Goal: Task Accomplishment & Management: Use online tool/utility

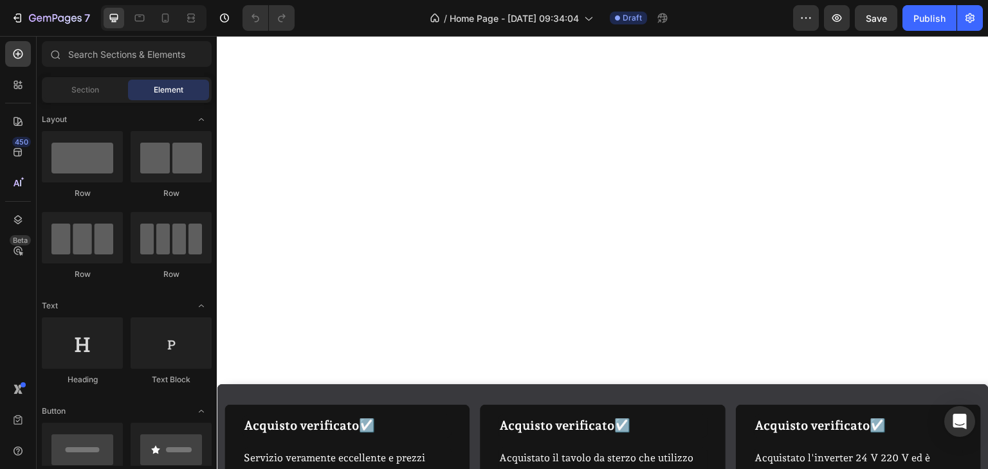
scroll to position [332, 0]
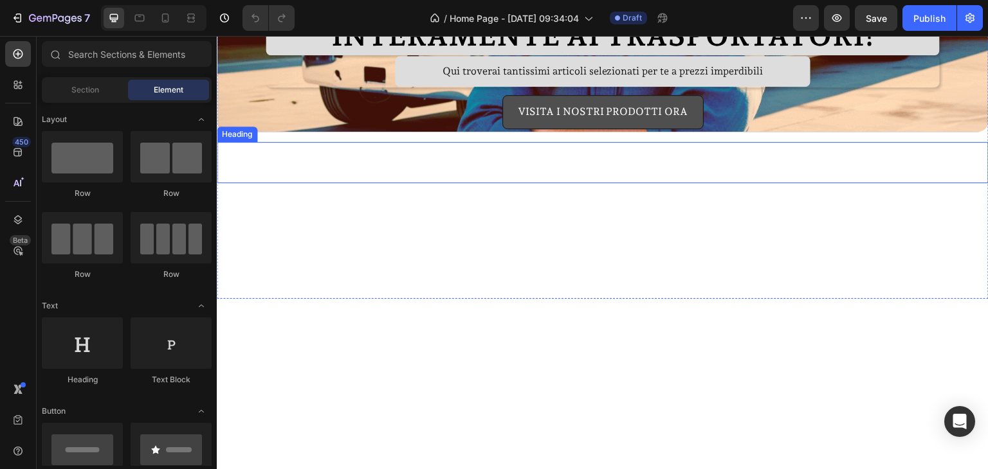
click at [534, 159] on h2 "La nostra missione" at bounding box center [603, 162] width 772 height 41
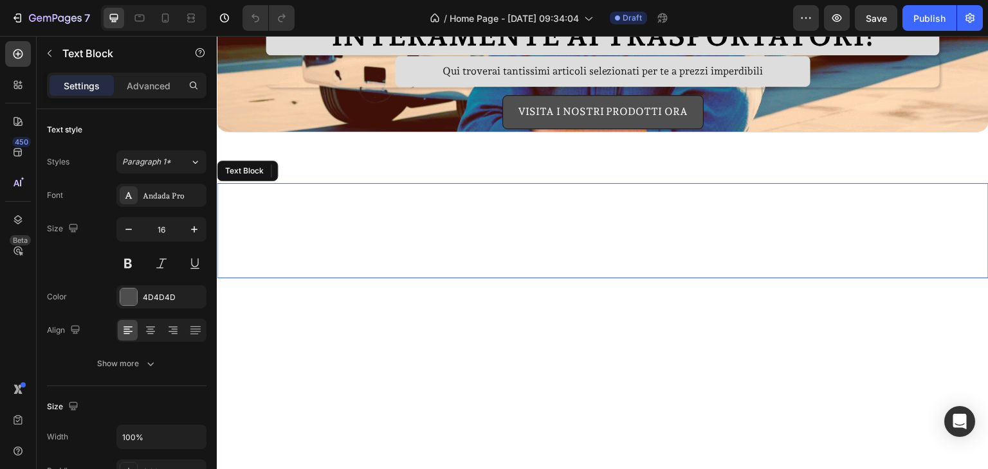
click at [523, 219] on p "Shop del camionista nasce per soddisfare le necessità in modo pratico di chi og…" at bounding box center [603, 231] width 754 height 93
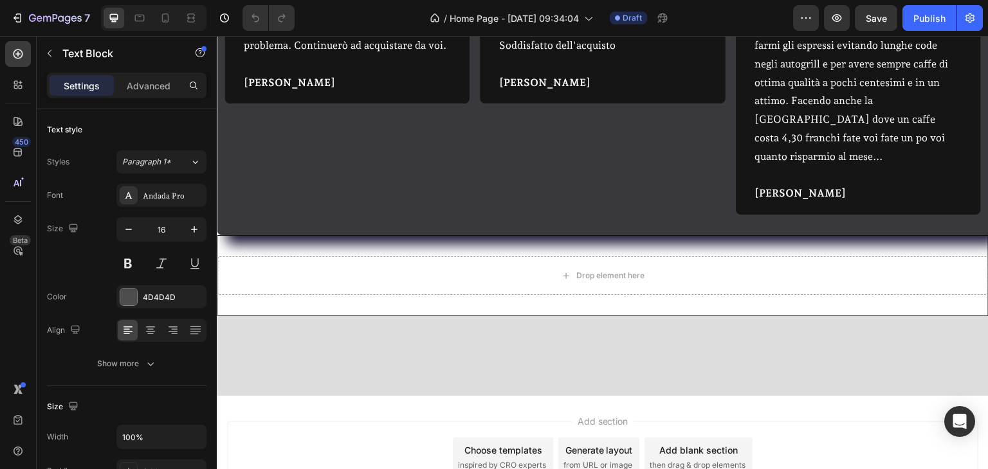
scroll to position [976, 0]
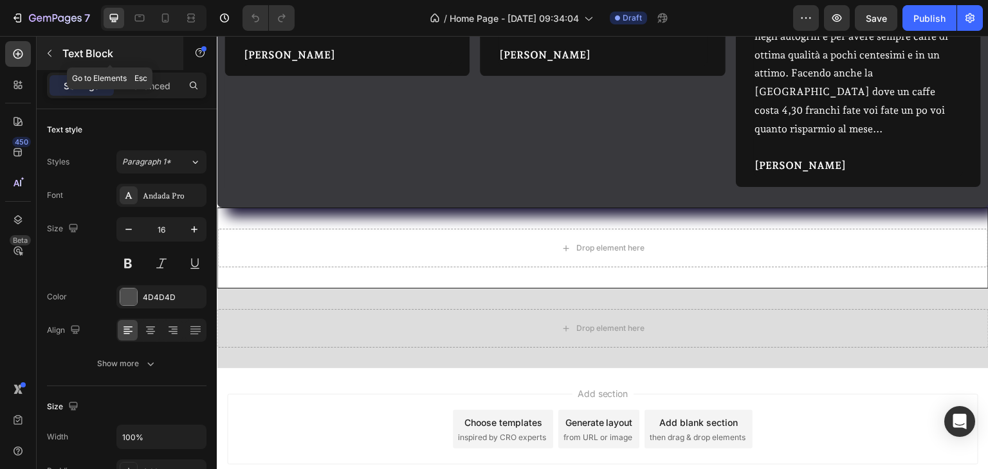
click at [52, 48] on icon "button" at bounding box center [49, 53] width 10 height 10
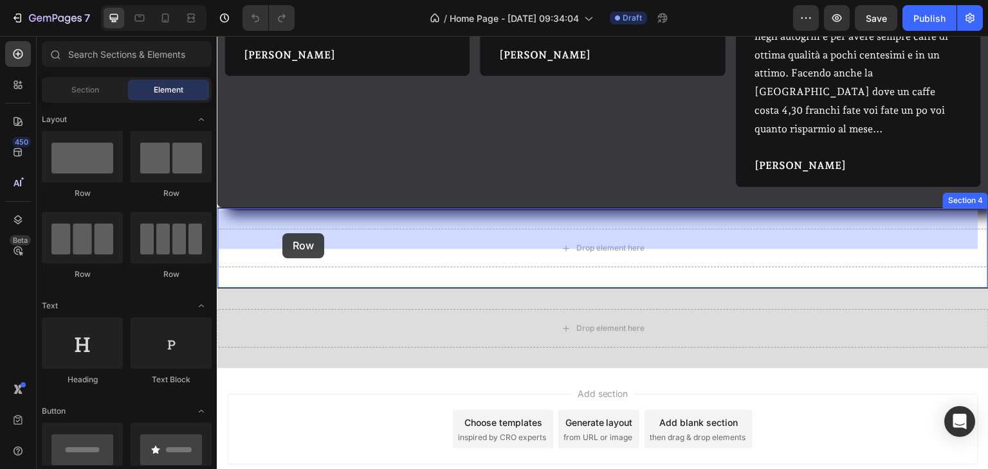
drag, startPoint x: 361, startPoint y: 276, endPoint x: 282, endPoint y: 233, distance: 89.2
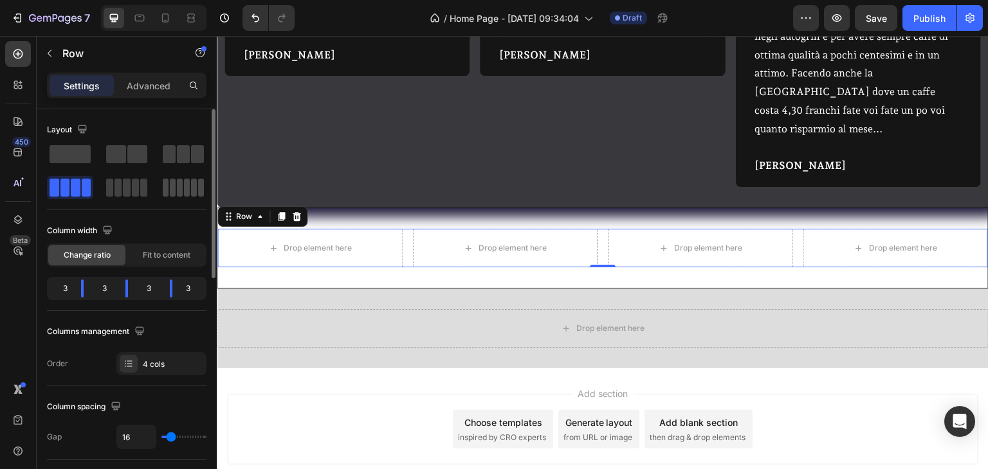
click at [184, 184] on span at bounding box center [187, 188] width 6 height 18
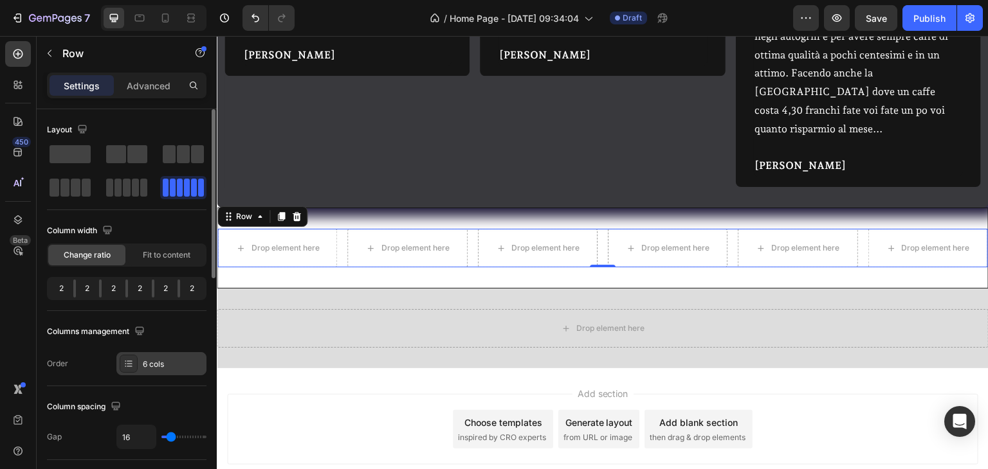
click at [144, 372] on div "6 cols" at bounding box center [161, 363] width 90 height 23
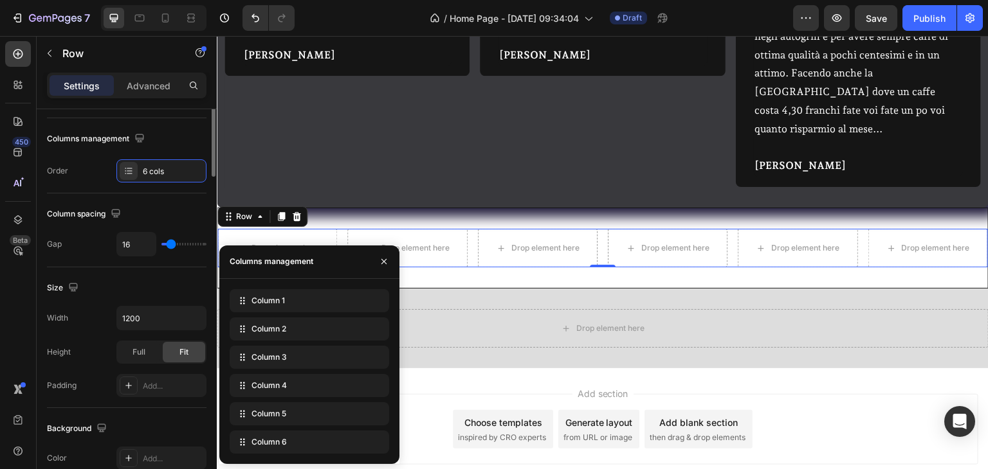
scroll to position [0, 0]
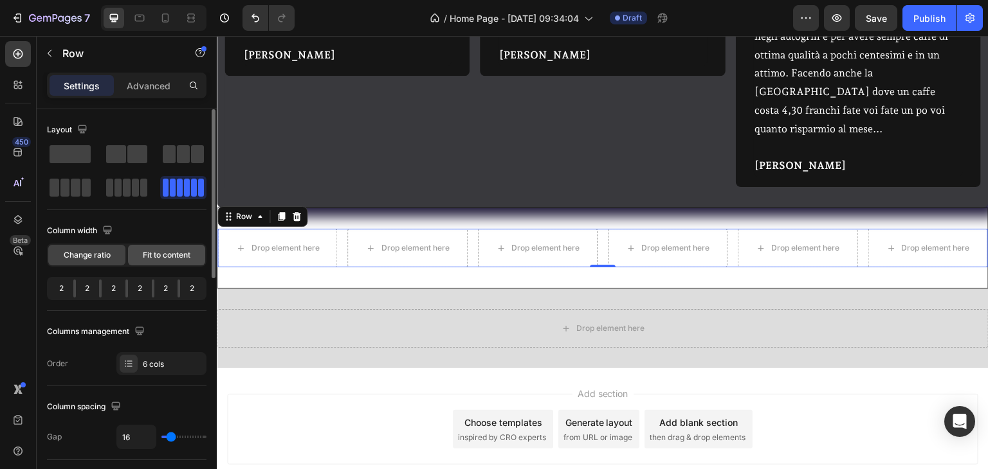
click at [133, 251] on div "Fit to content" at bounding box center [166, 255] width 77 height 21
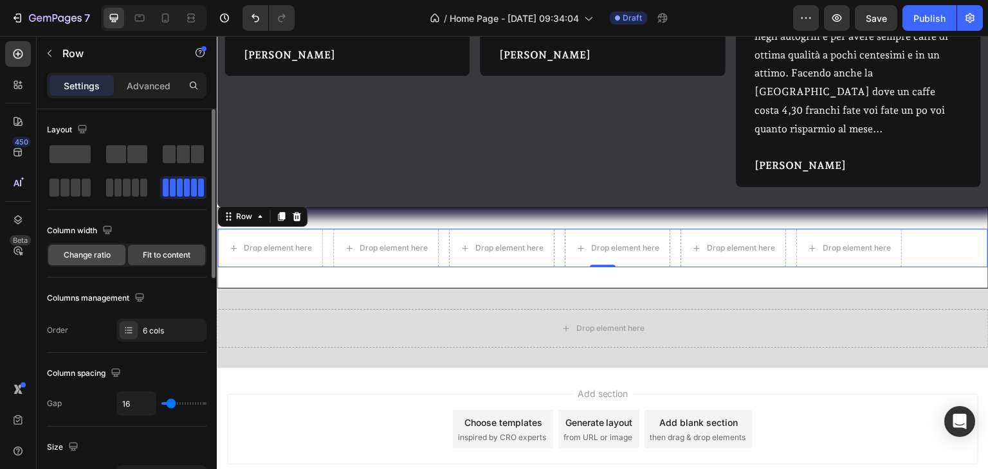
click at [105, 260] on span "Change ratio" at bounding box center [87, 256] width 47 height 12
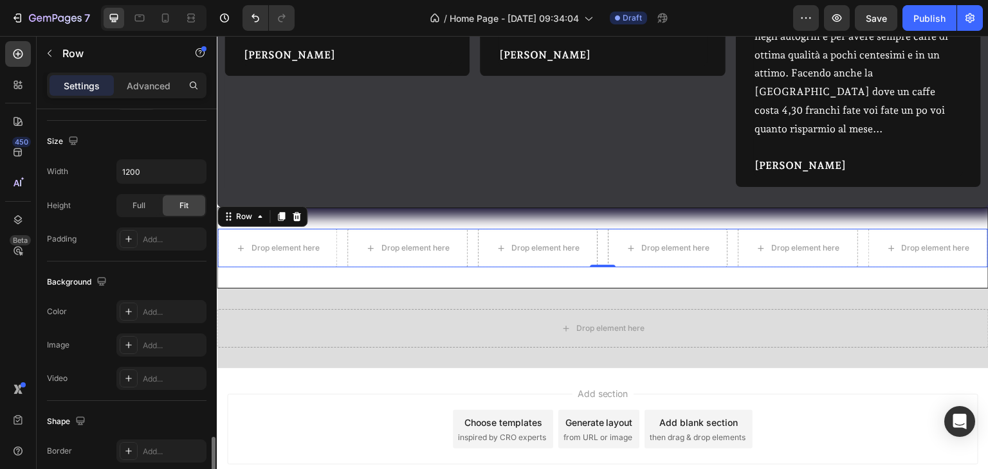
scroll to position [275, 0]
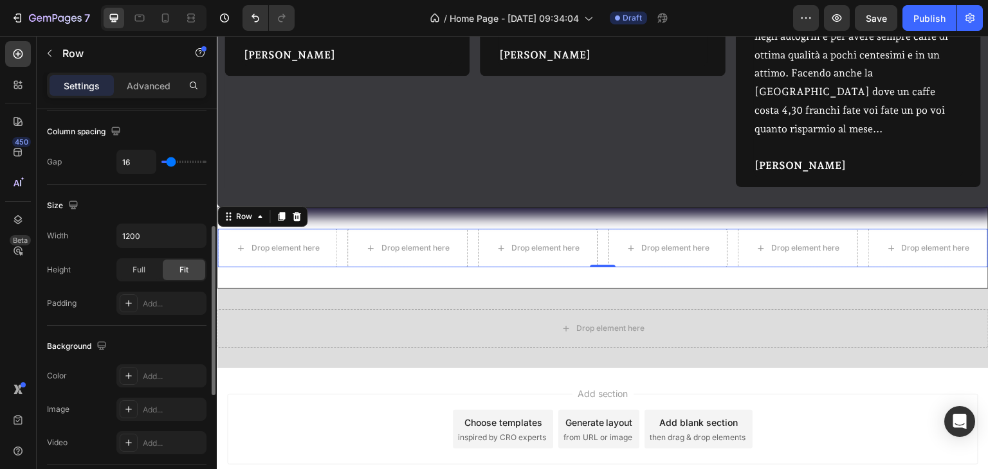
type input "18"
type input "20"
type input "25"
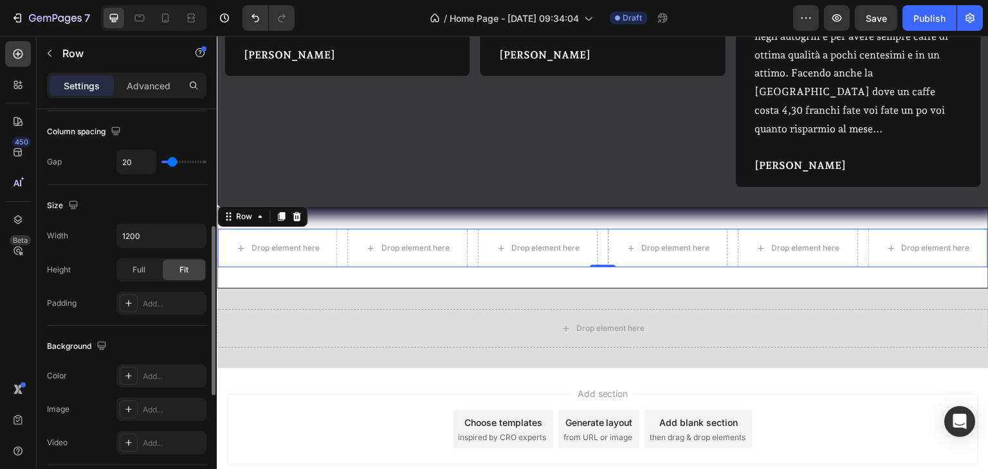
type input "25"
type input "27"
type input "29"
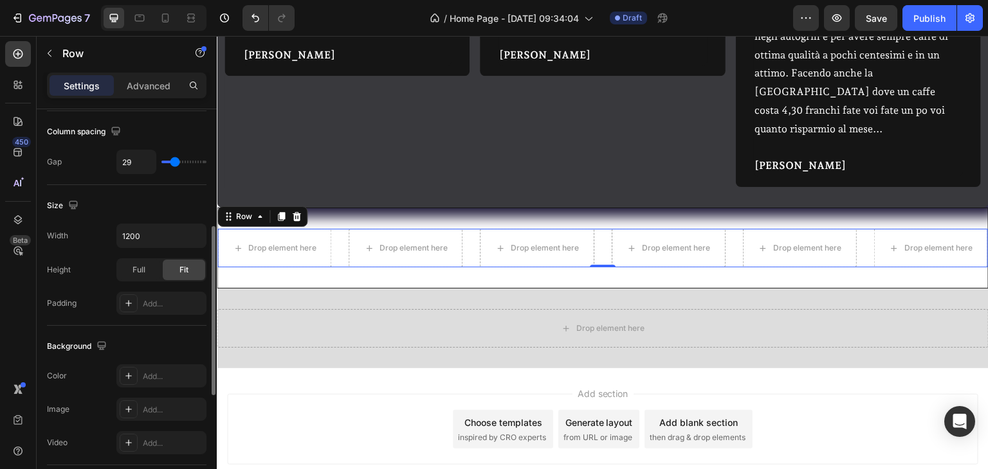
type input "32"
type input "34"
type input "38"
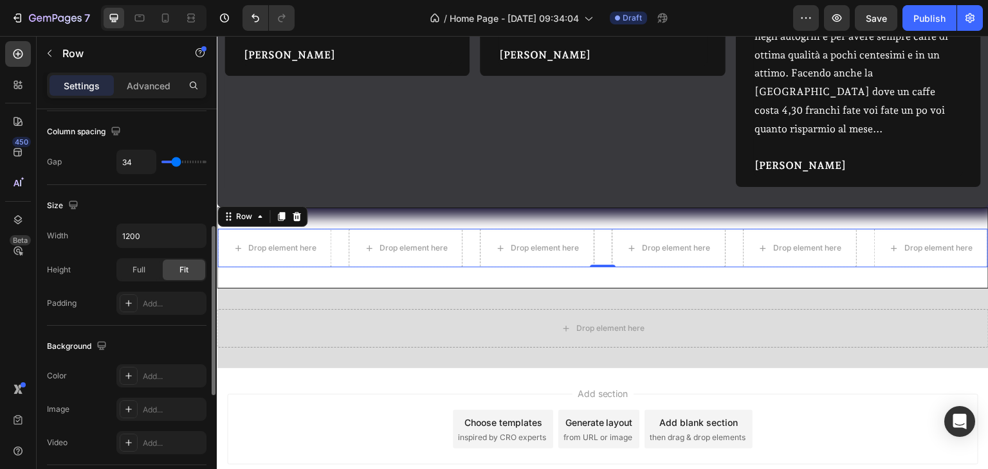
type input "38"
type input "40"
type input "41"
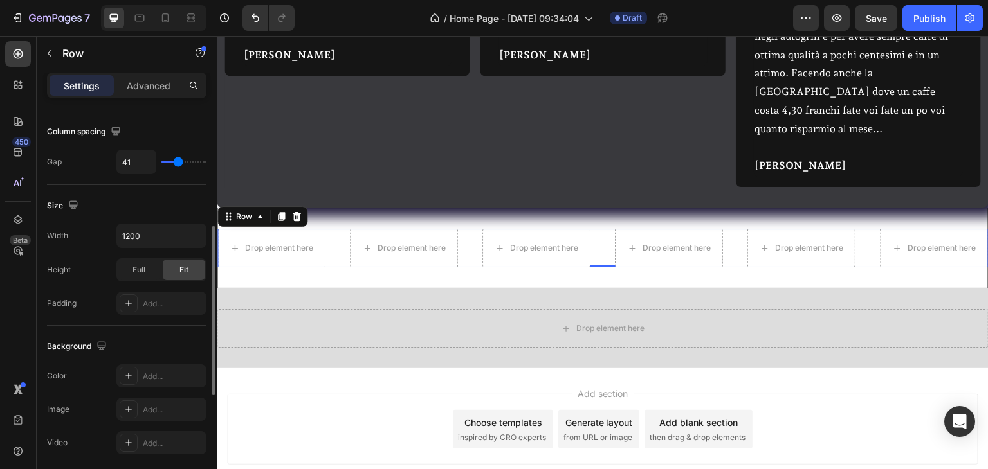
type input "43"
type input "45"
type input "47"
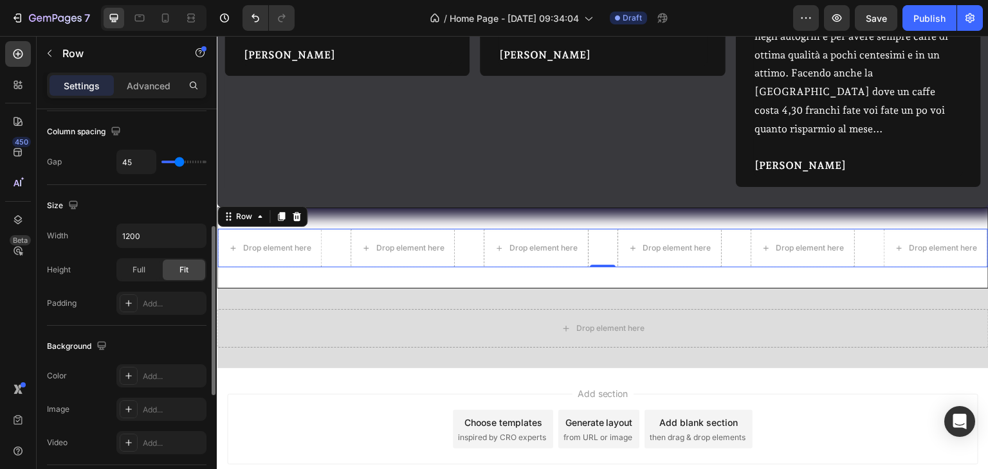
type input "47"
type input "48"
type input "52"
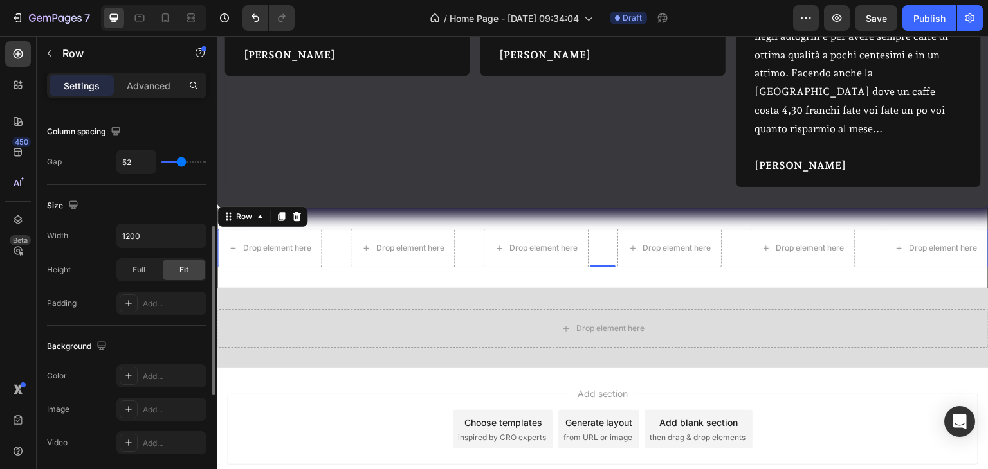
type input "54"
type input "56"
type input "59"
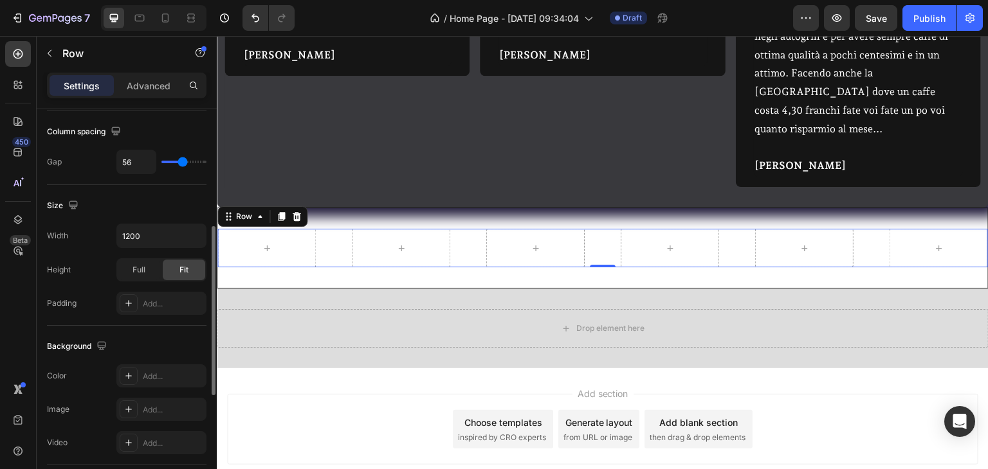
type input "59"
type input "63"
type input "64"
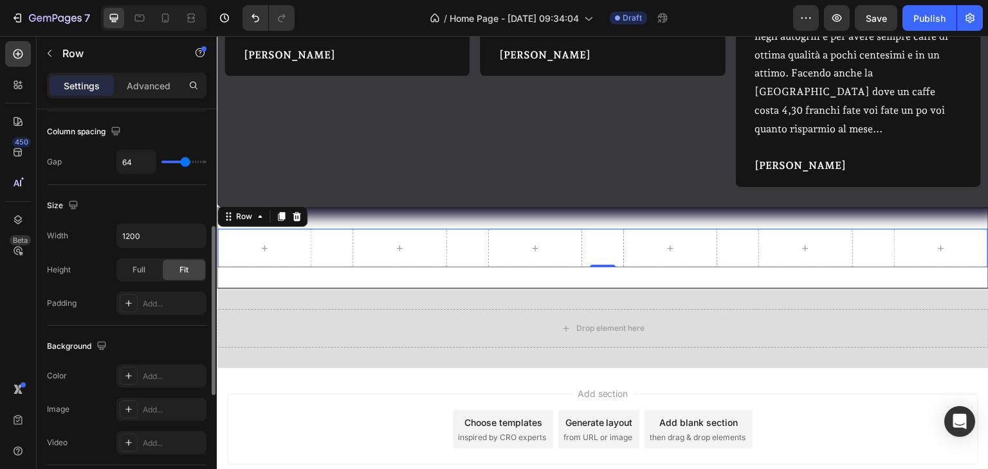
type input "66"
type input "68"
type input "70"
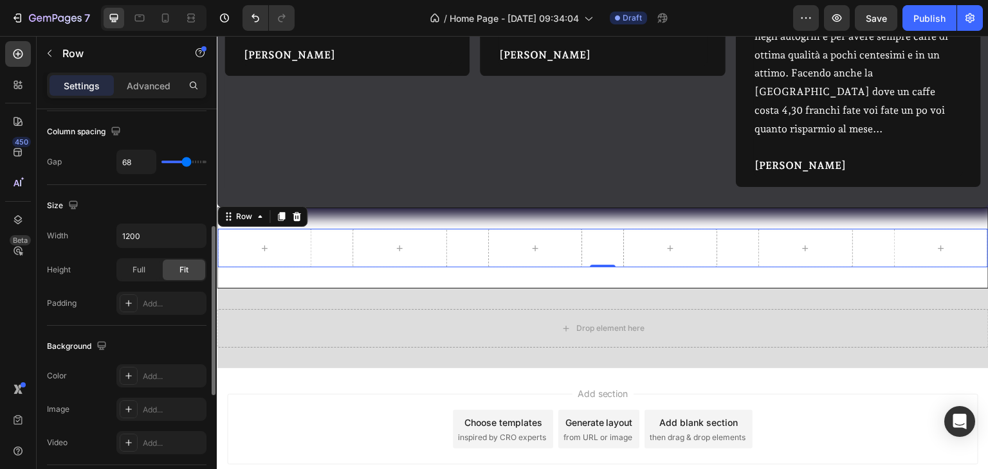
type input "70"
type input "73"
type input "75"
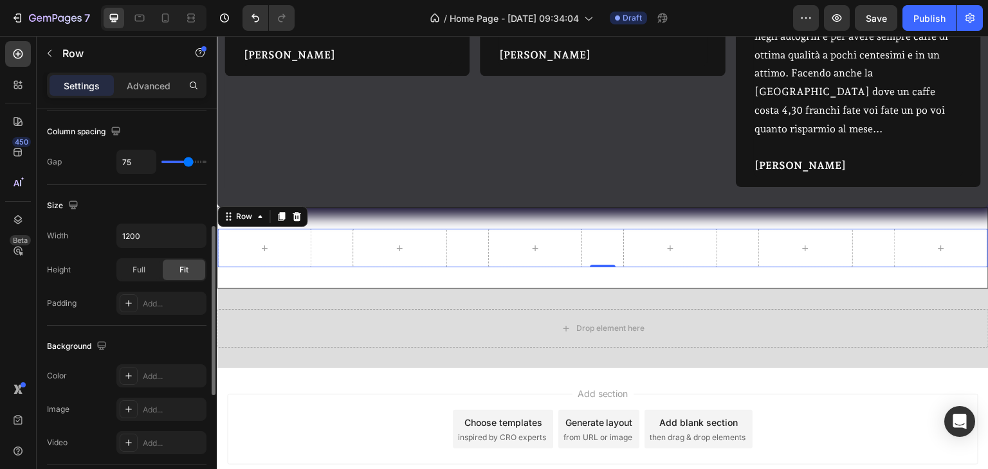
type input "77"
type input "80"
type input "84"
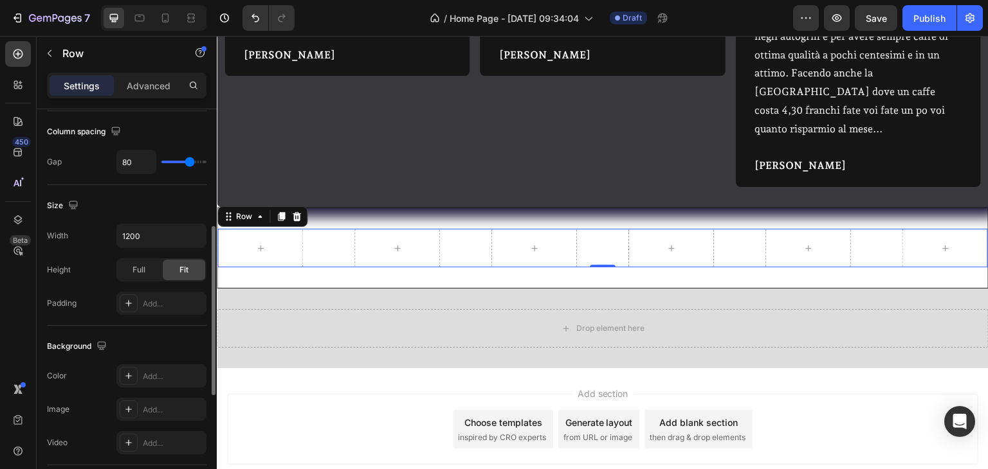
type input "84"
type input "88"
type input "89"
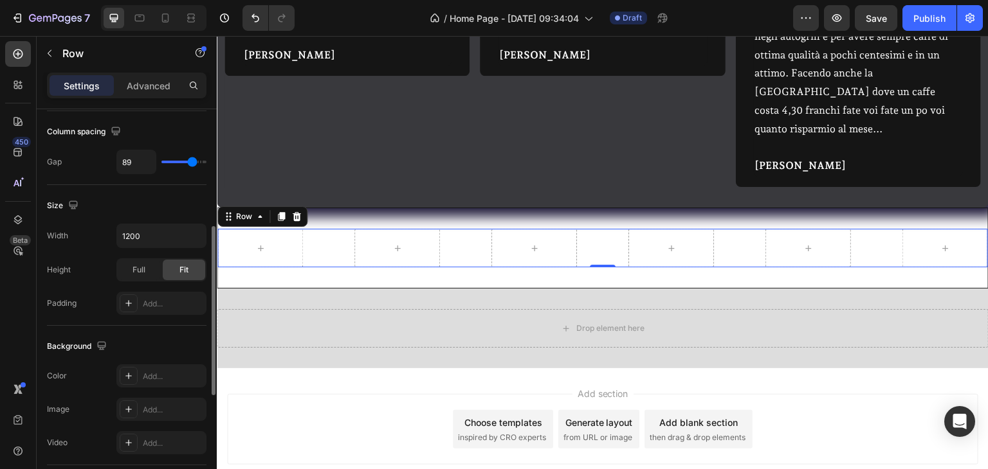
type input "91"
type input "95"
type input "96"
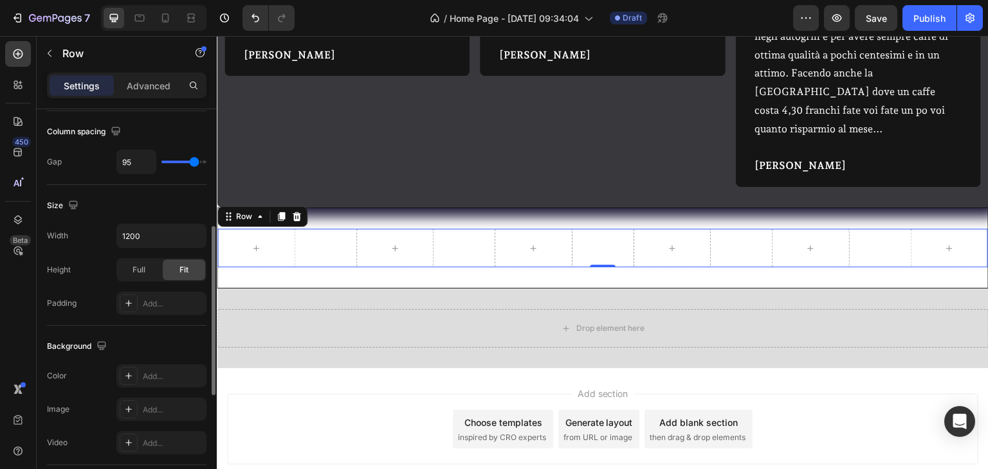
type input "96"
type input "98"
type input "102"
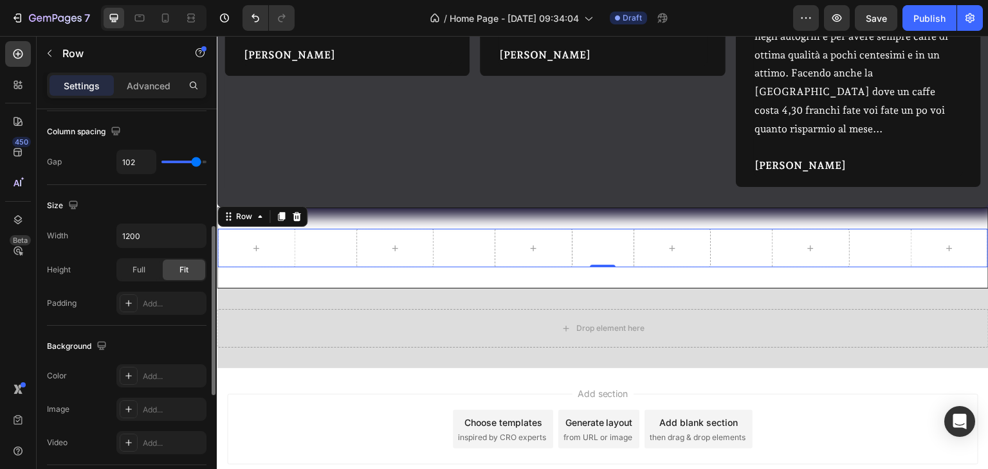
type input "104"
type input "109"
type input "111"
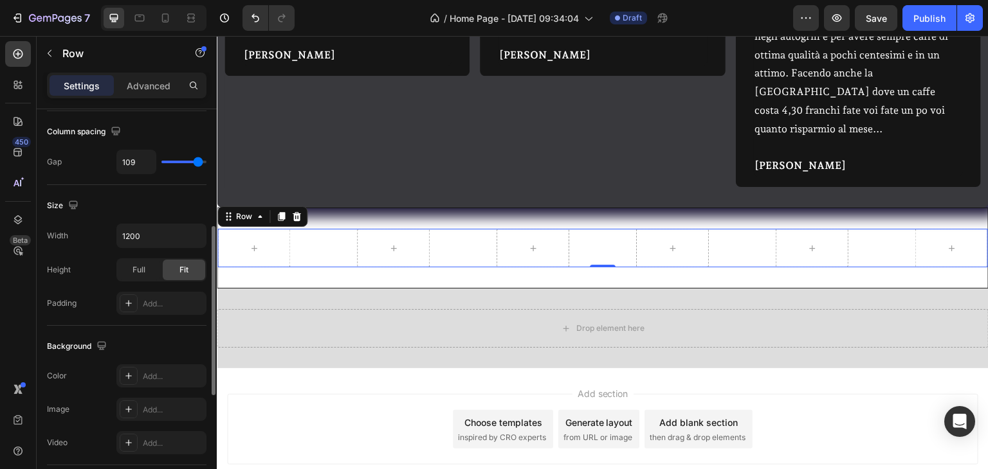
type input "111"
type input "112"
type input "114"
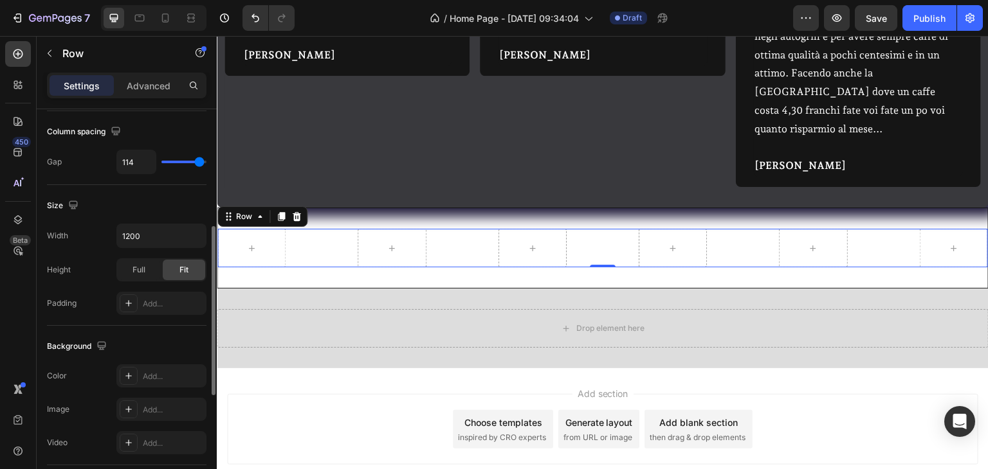
type input "116"
type input "118"
type input "114"
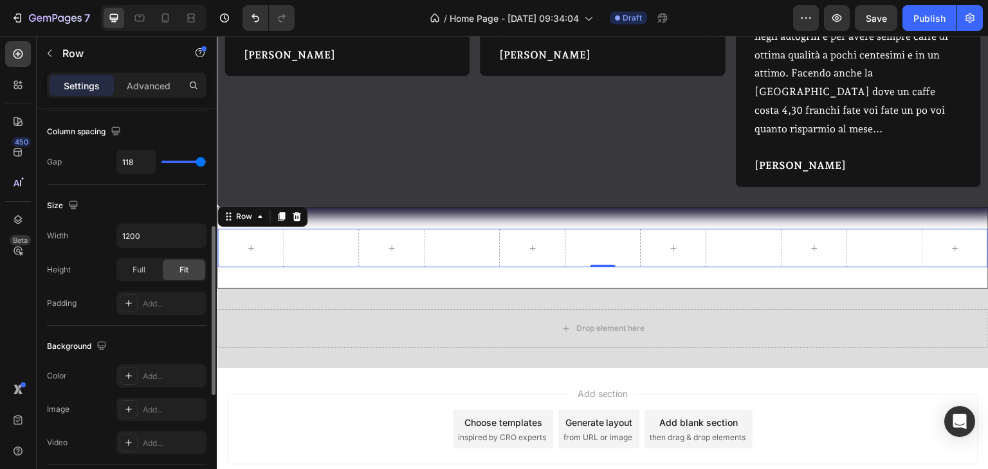
type input "114"
type input "109"
type input "104"
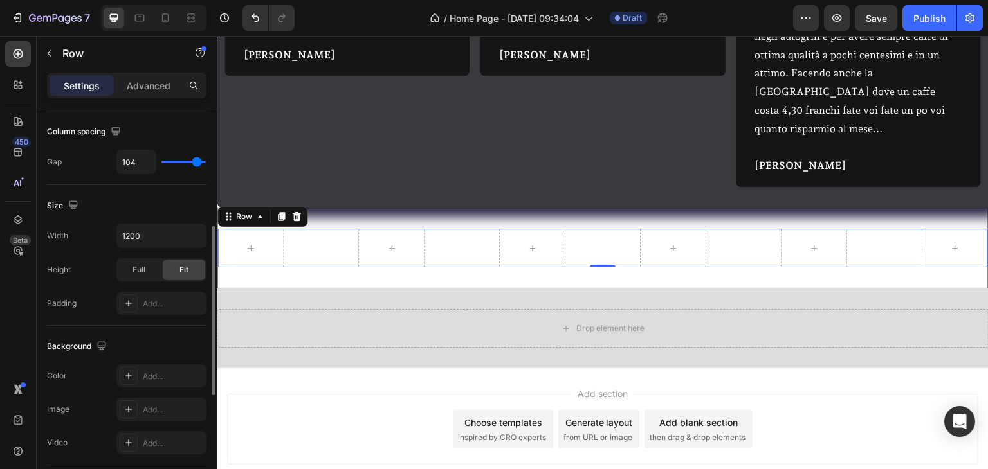
type input "98"
type input "91"
type input "88"
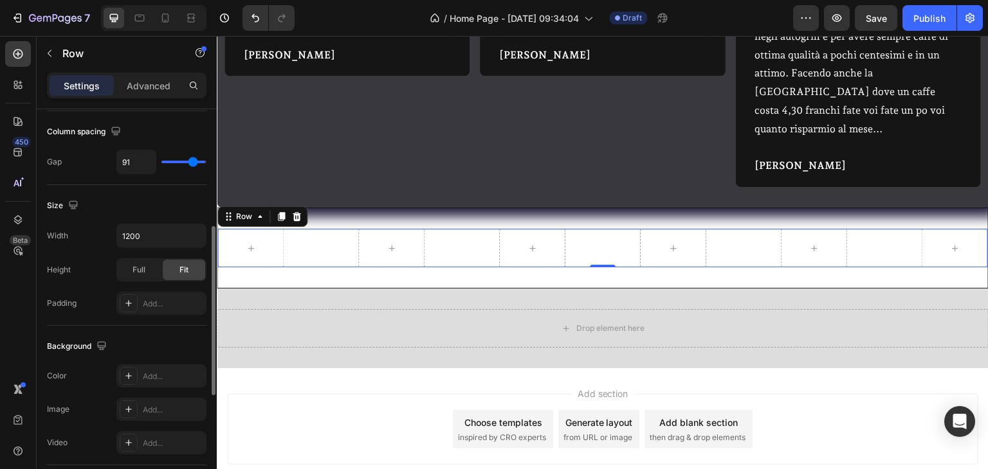
type input "88"
type input "82"
type input "80"
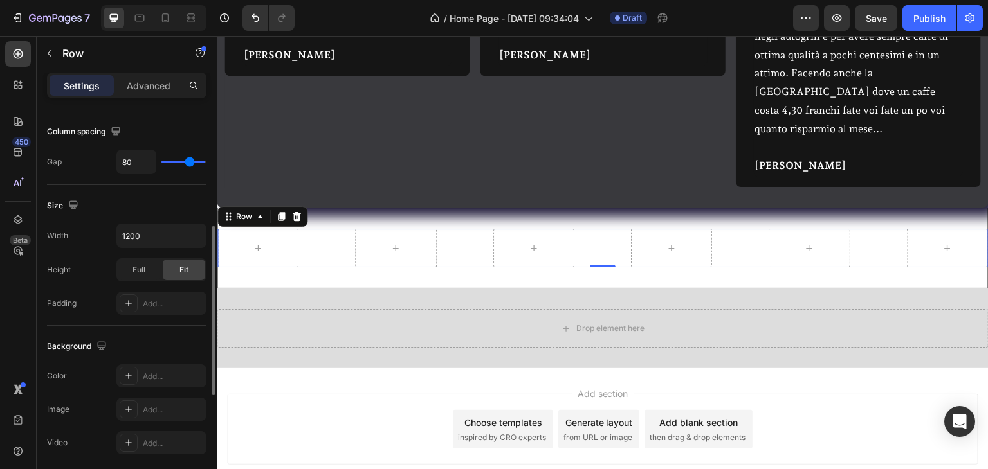
type input "75"
type input "70"
type input "68"
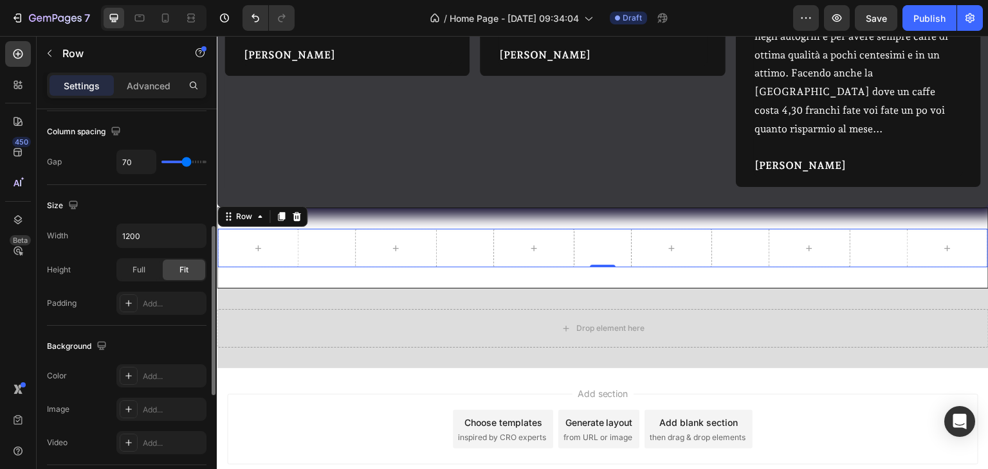
type input "68"
type input "66"
type input "63"
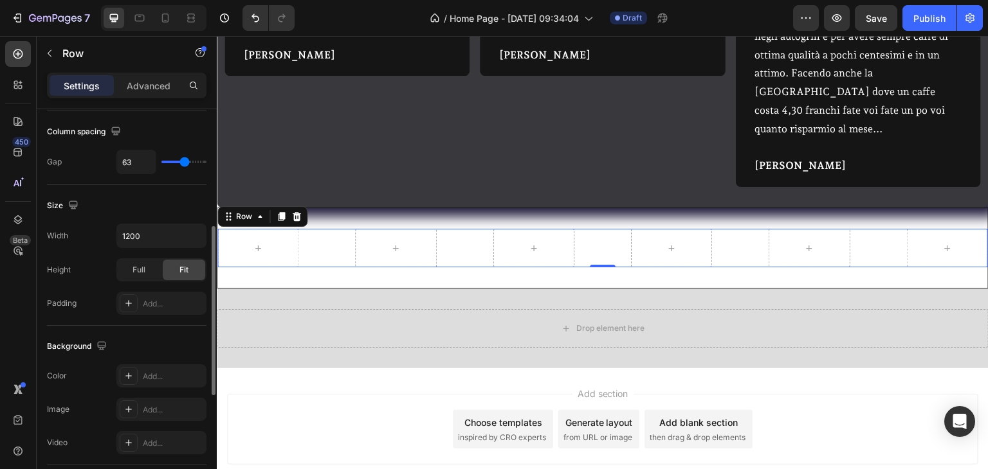
type input "61"
type input "56"
type input "54"
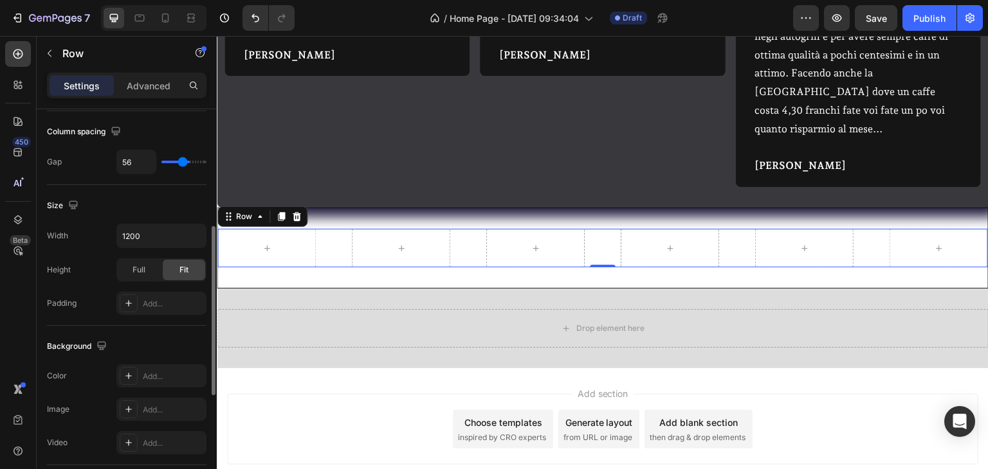
type input "54"
type input "52"
type input "48"
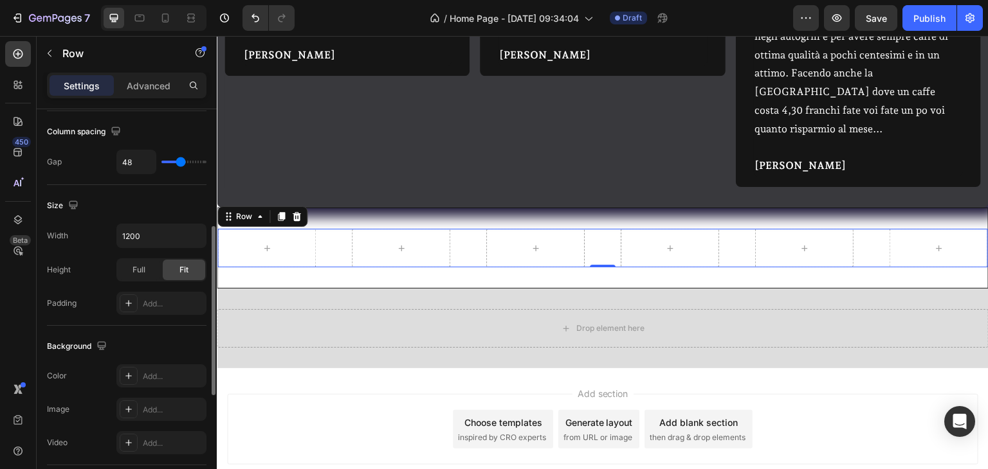
type input "47"
type input "41"
type input "40"
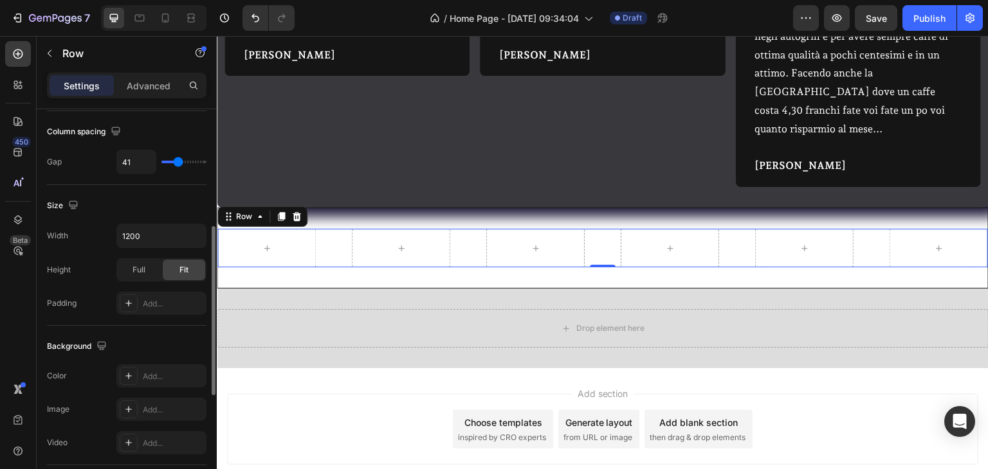
type input "40"
type input "38"
type input "34"
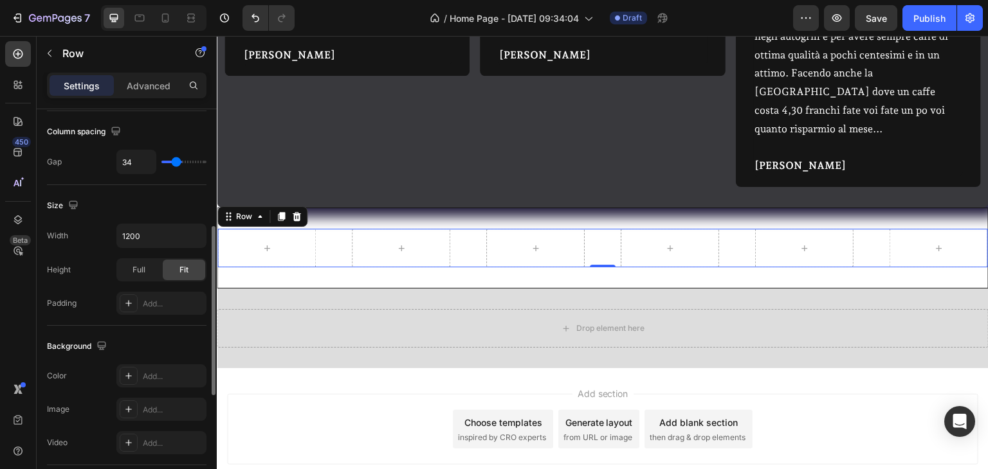
type input "32"
type input "31"
type input "25"
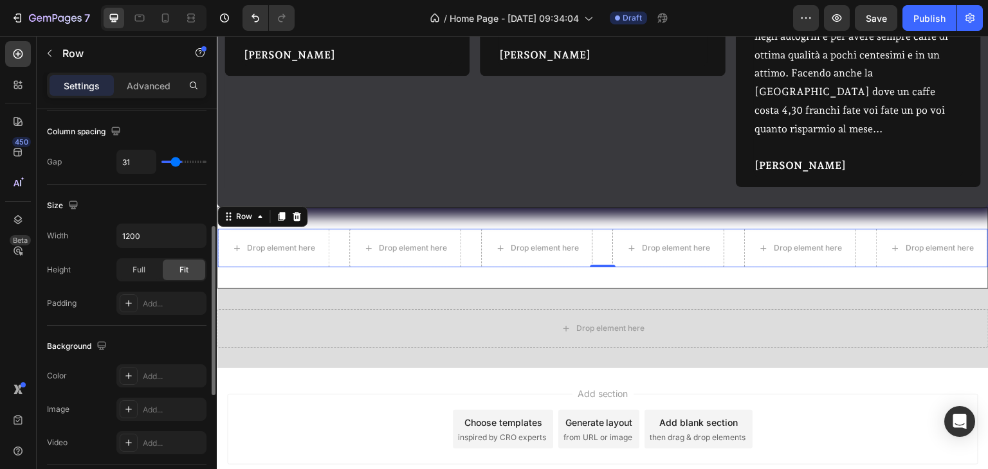
type input "25"
type input "24"
type input "20"
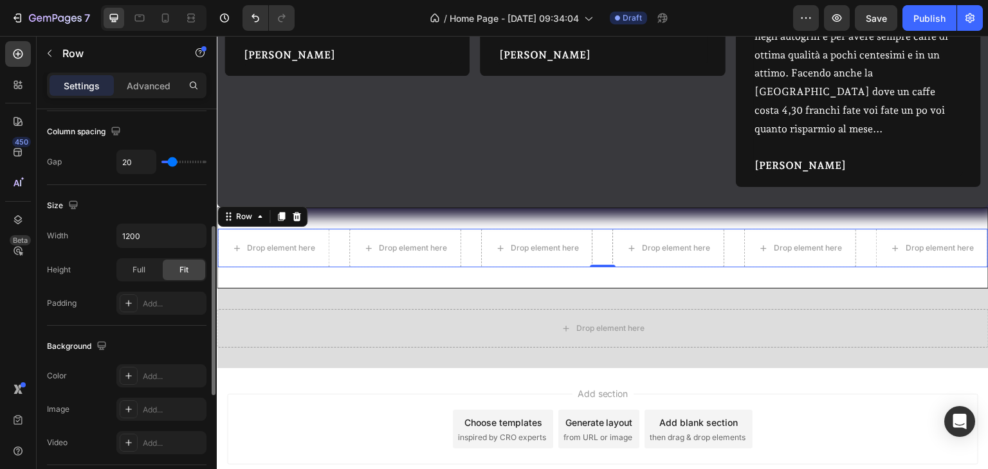
type input "18"
type input "16"
type input "15"
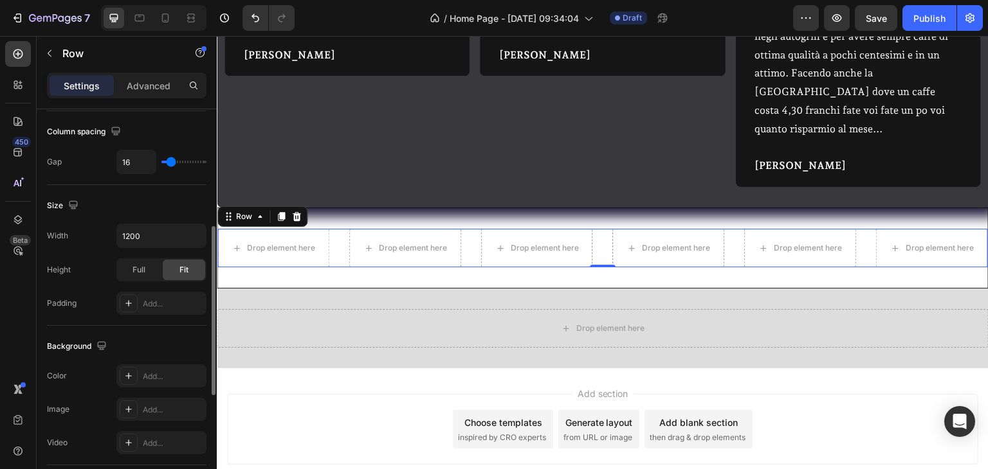
type input "15"
type input "11"
type input "9"
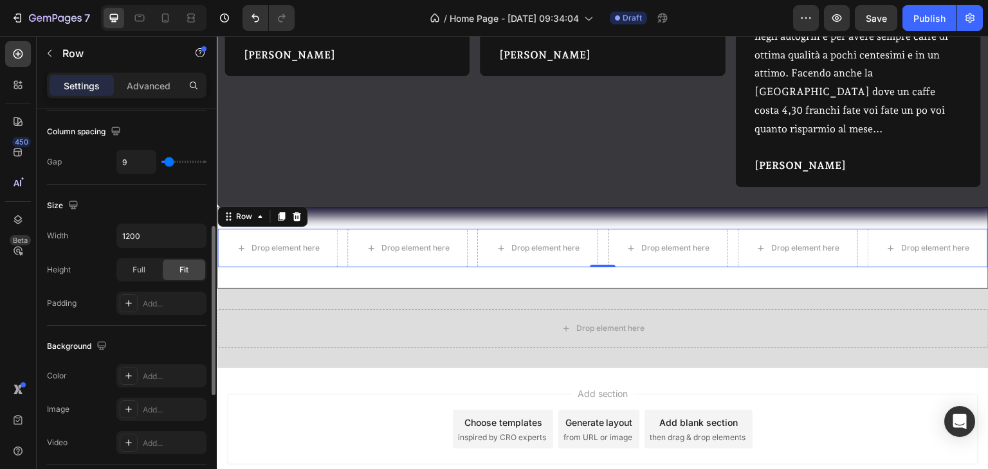
type input "8"
type input "4"
type input "2"
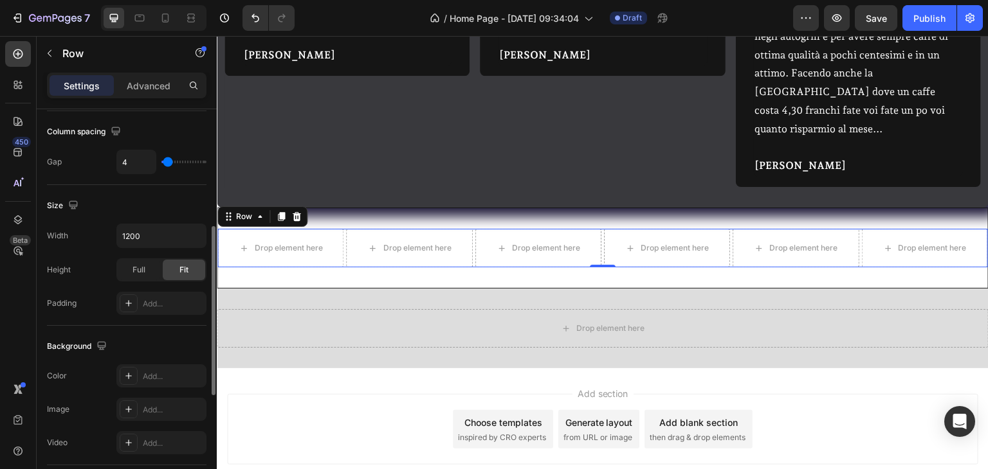
type input "2"
type input "0"
type input "2"
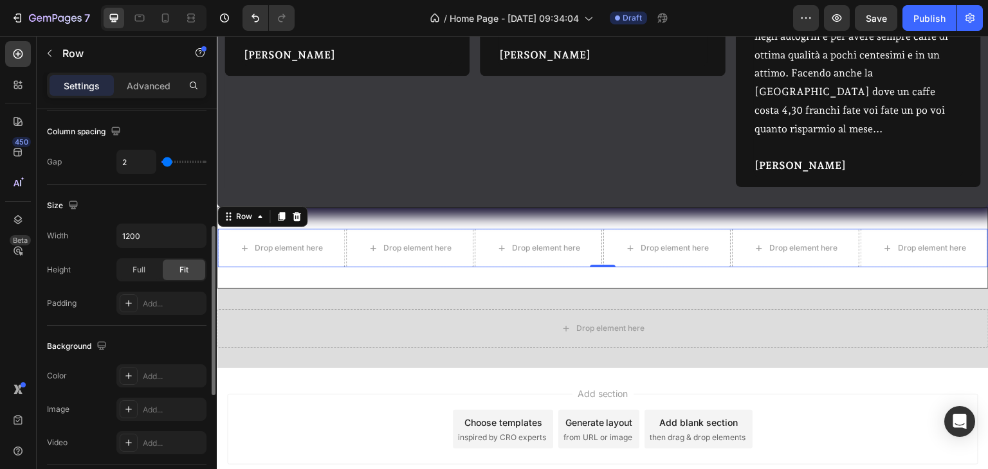
type input "8"
type input "9"
type input "15"
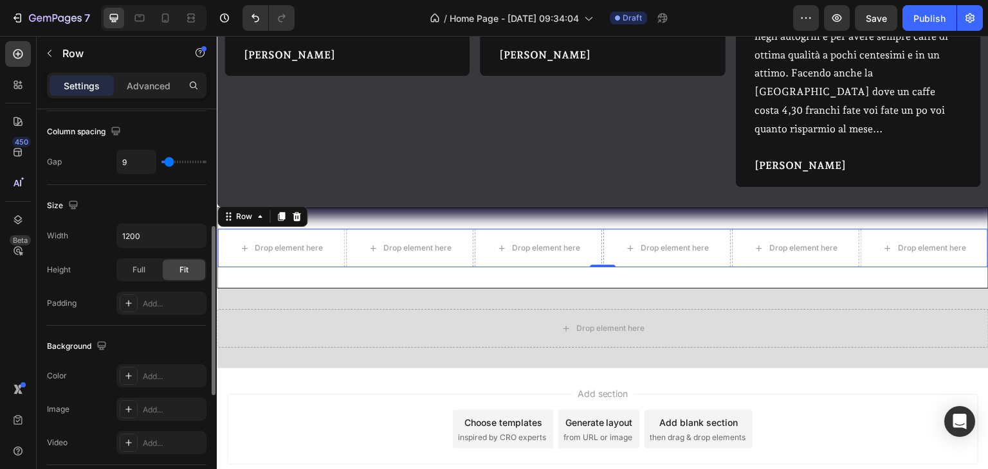
type input "15"
type input "18"
type input "22"
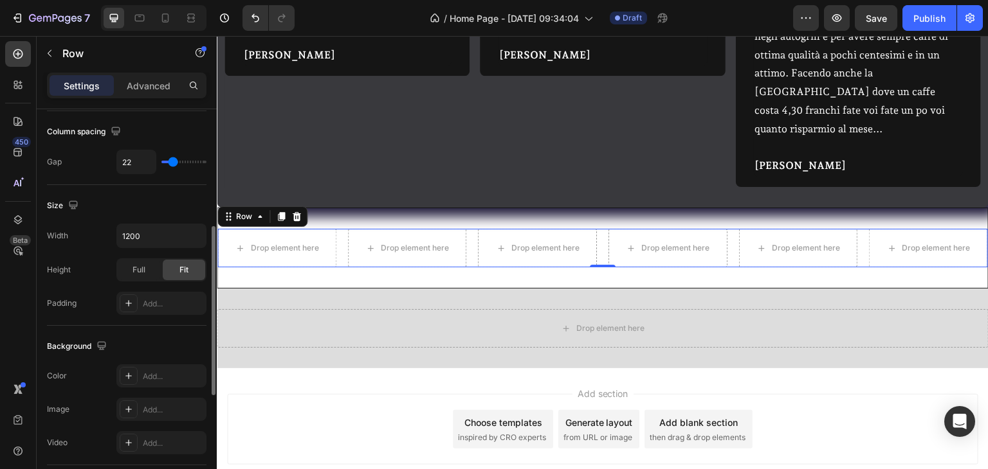
type input "24"
click at [173, 161] on input "range" at bounding box center [183, 162] width 45 height 3
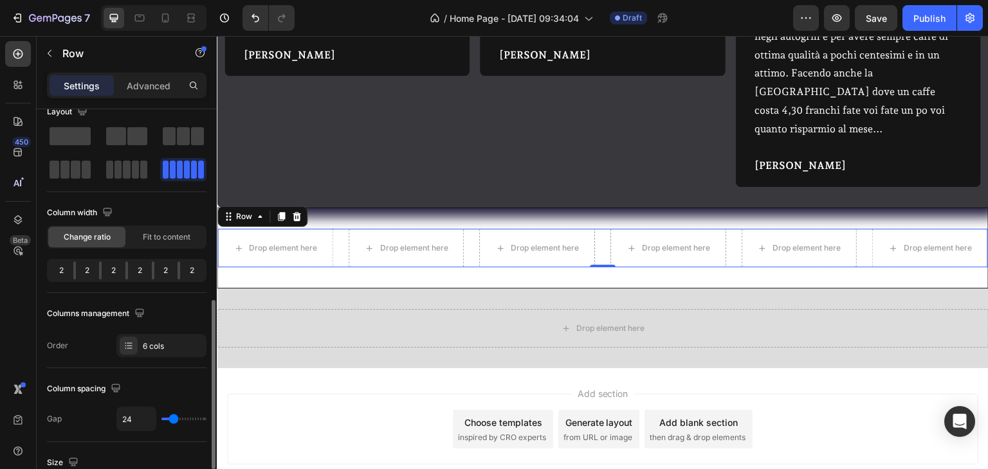
scroll to position [0, 0]
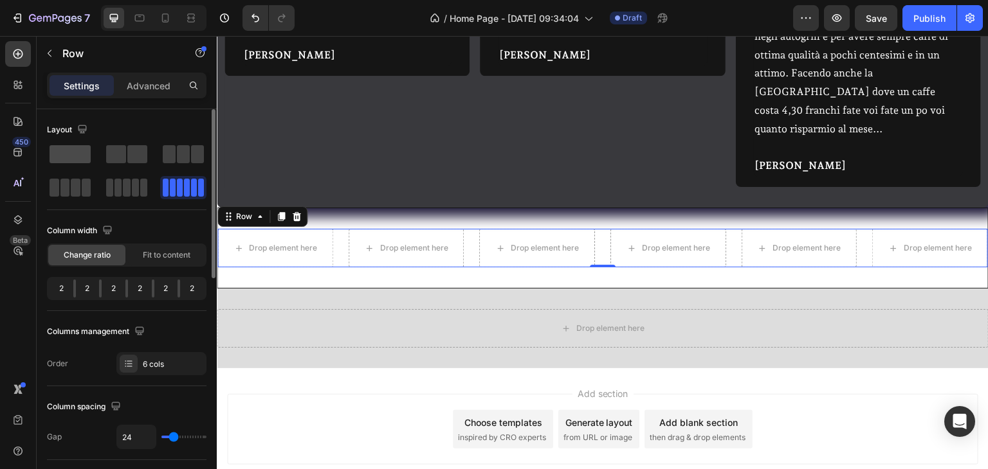
click at [67, 157] on span at bounding box center [70, 154] width 41 height 18
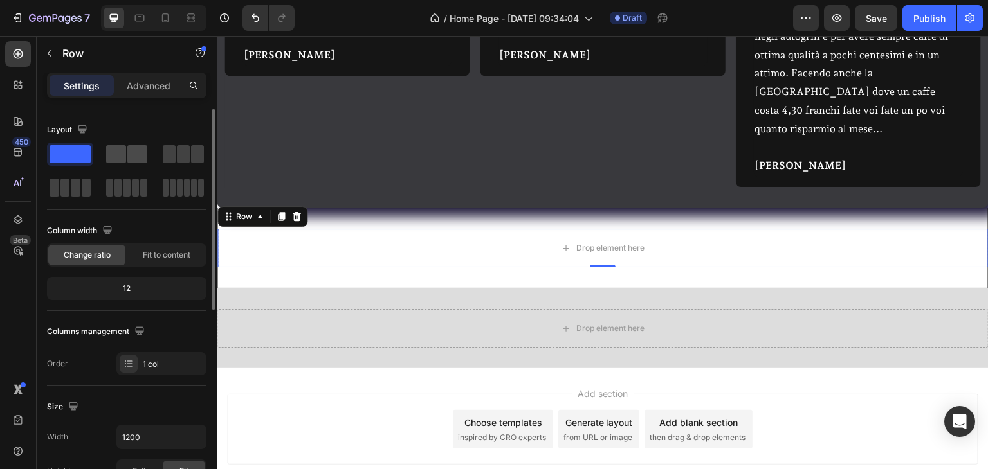
click at [111, 162] on span at bounding box center [116, 154] width 20 height 18
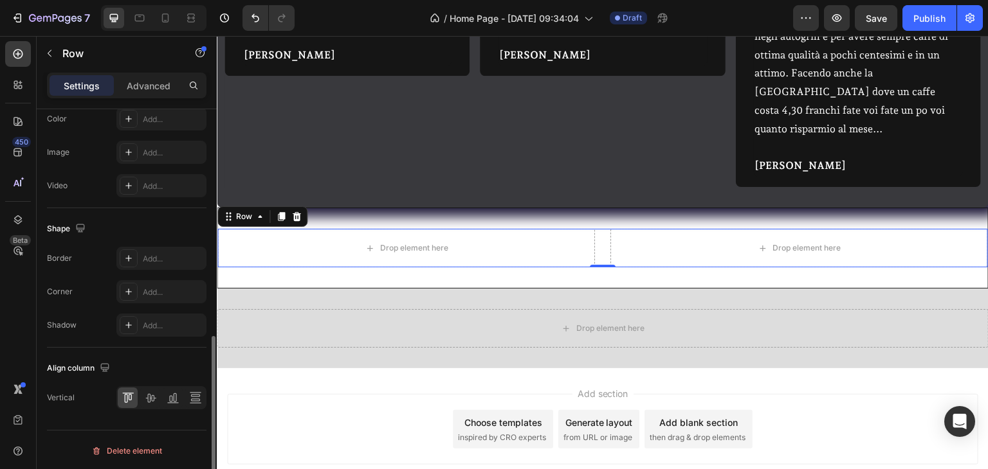
scroll to position [275, 0]
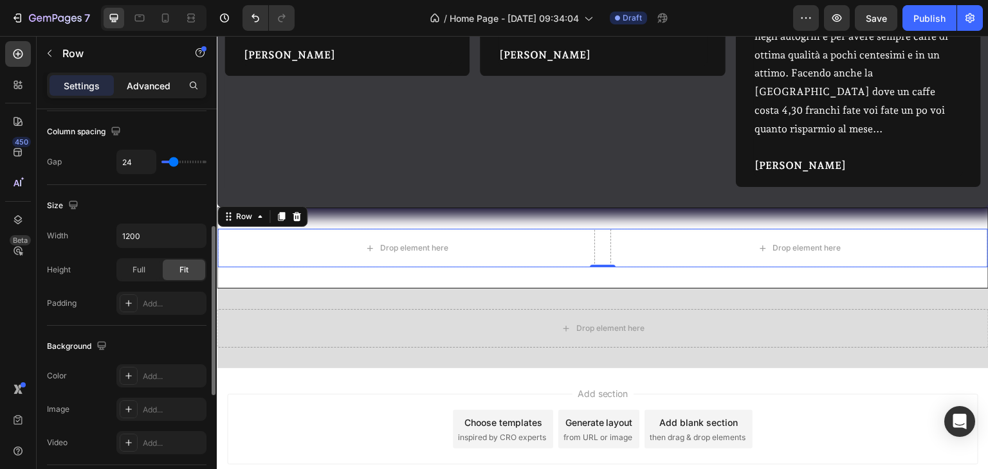
click at [146, 88] on p "Advanced" at bounding box center [149, 86] width 44 height 14
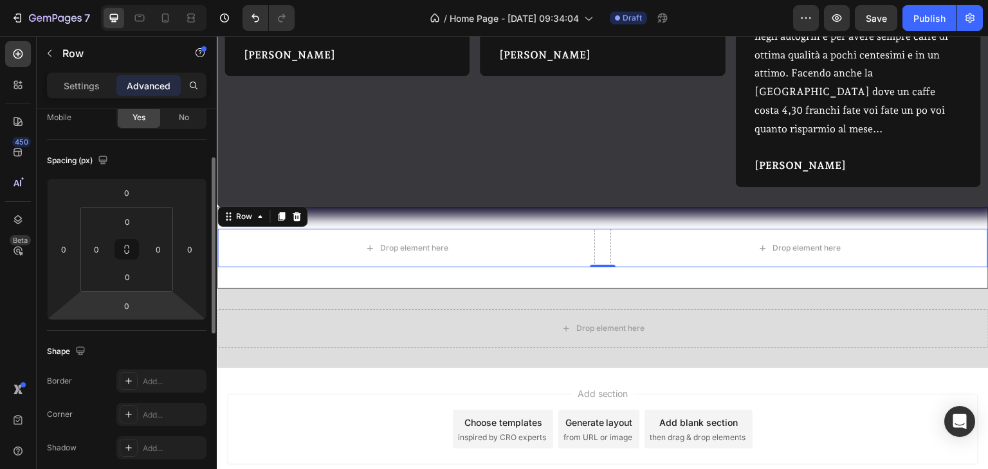
scroll to position [0, 0]
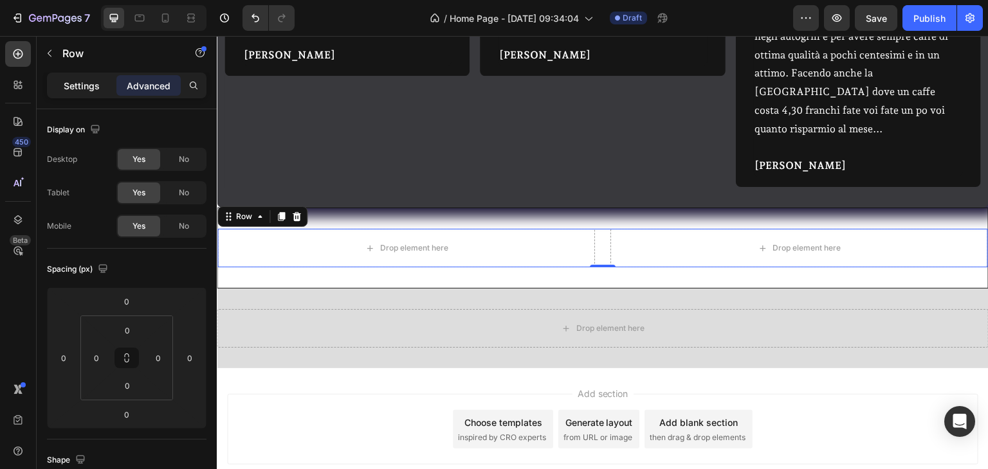
click at [70, 86] on p "Settings" at bounding box center [82, 86] width 36 height 14
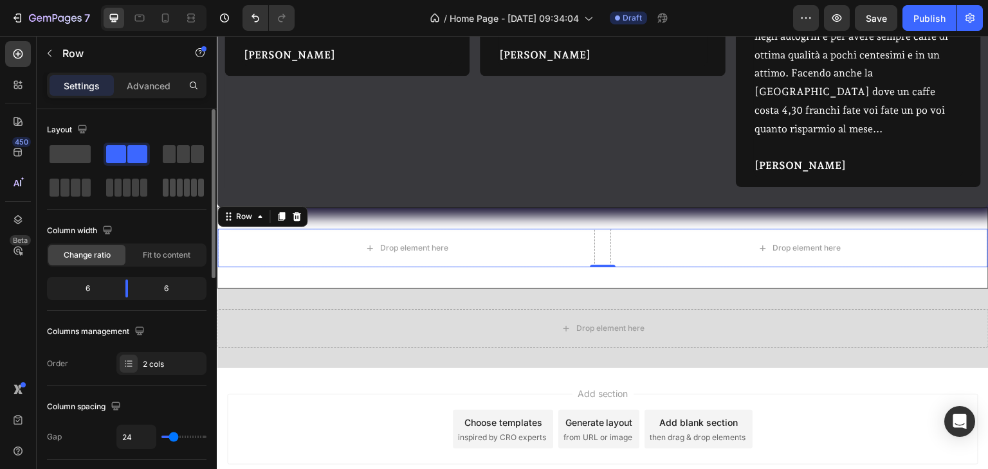
click at [170, 193] on span at bounding box center [173, 188] width 6 height 18
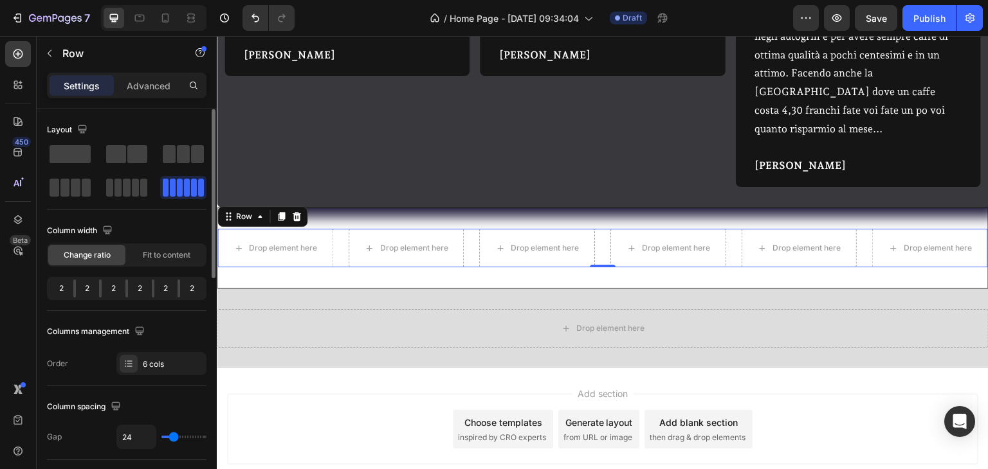
click at [128, 291] on div "2" at bounding box center [140, 289] width 24 height 18
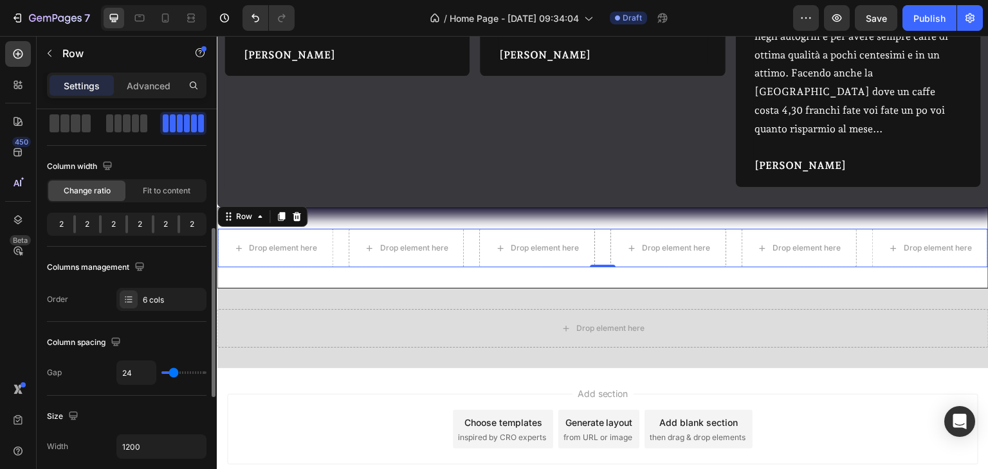
scroll to position [129, 0]
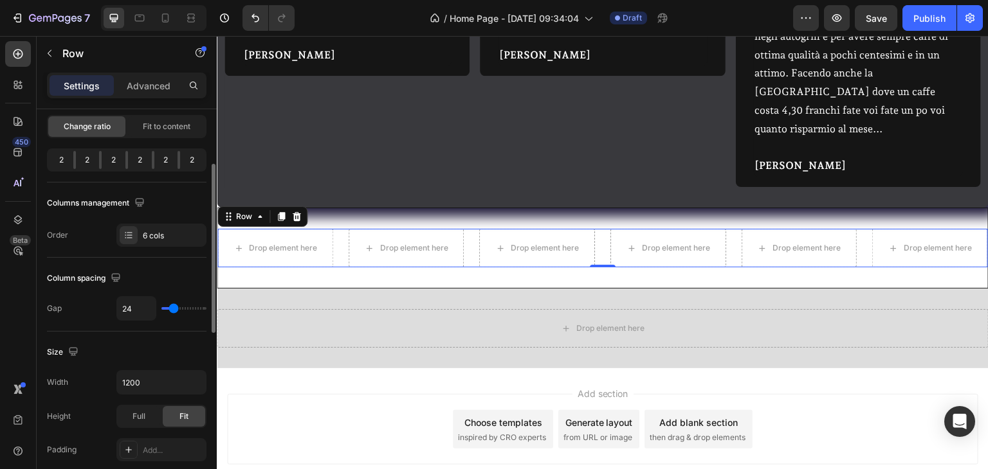
type input "16"
type input "15"
type input "13"
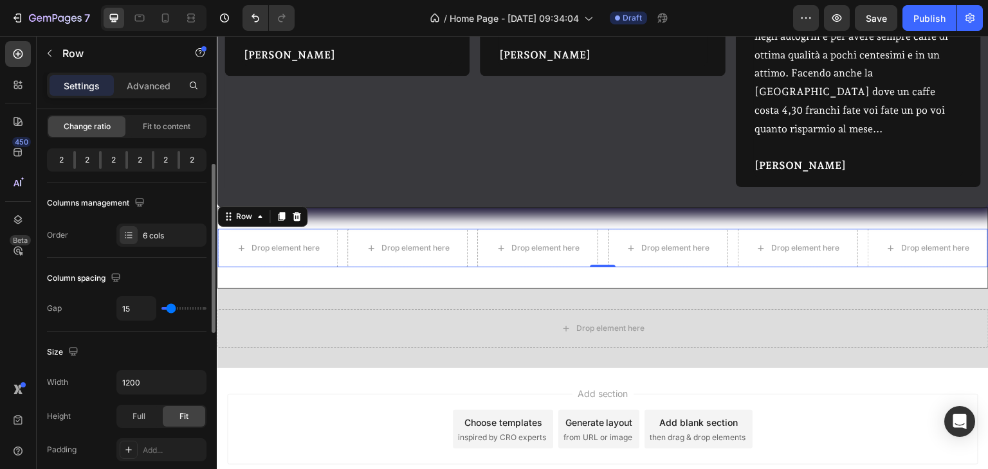
type input "13"
type input "11"
type input "9"
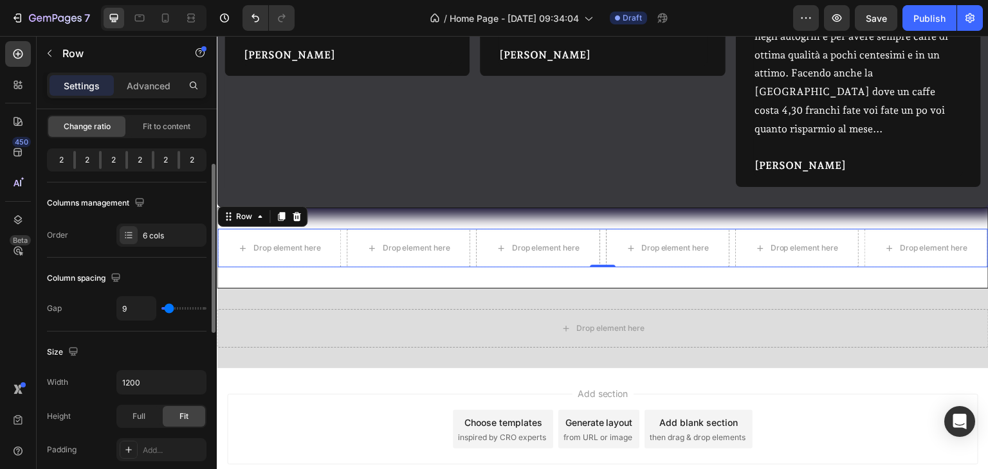
type input "8"
type input "9"
type input "11"
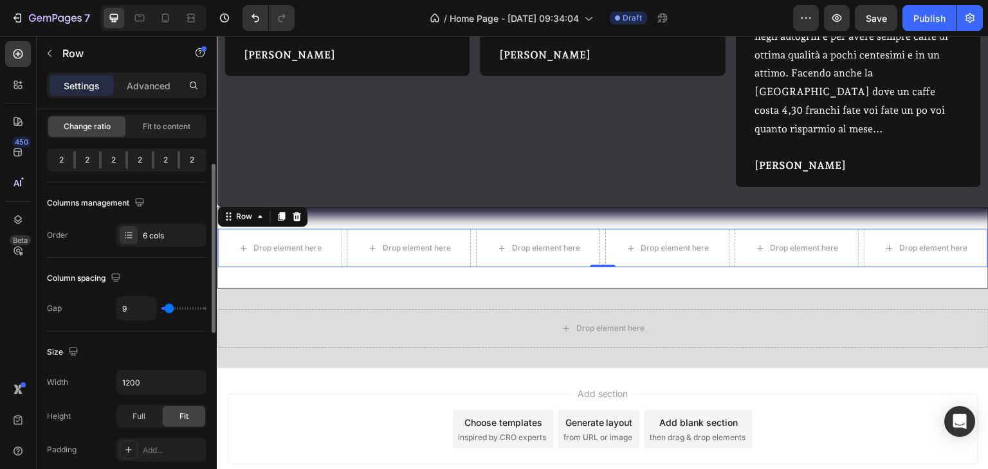
type input "11"
type input "13"
type input "16"
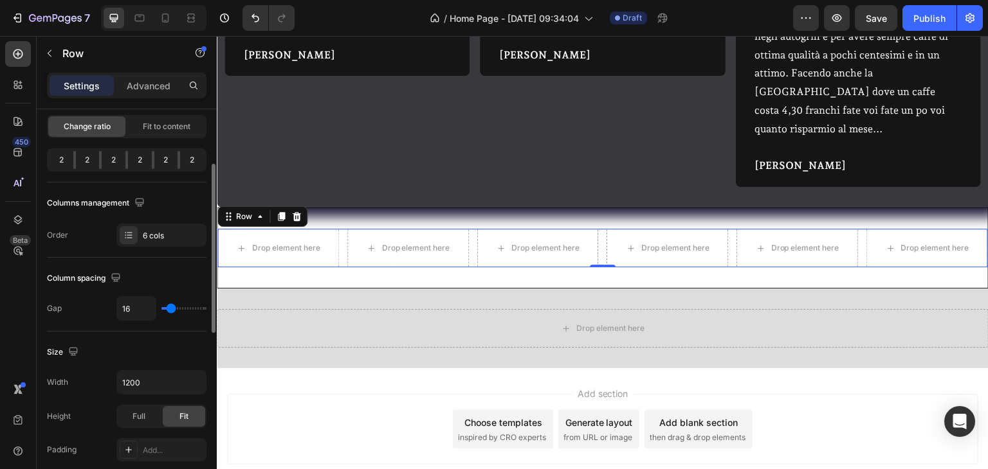
type input "18"
type input "20"
type input "24"
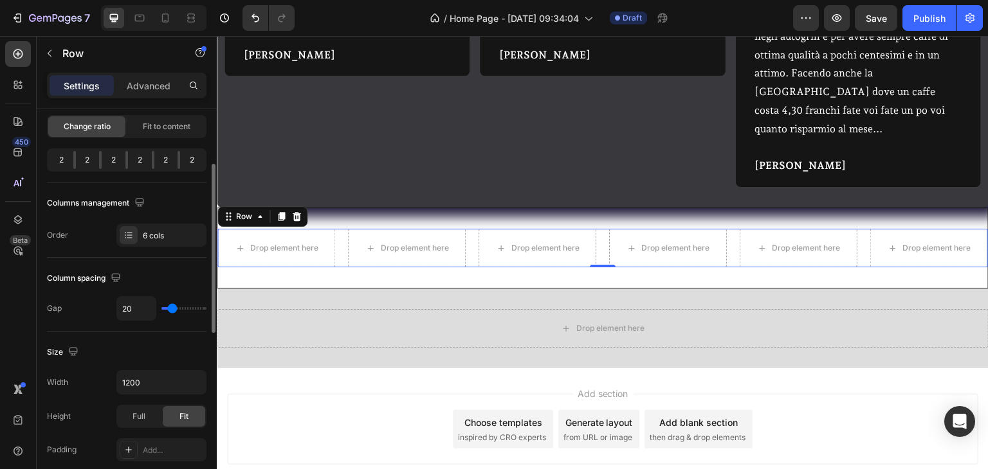
type input "24"
click at [173, 310] on input "range" at bounding box center [183, 308] width 45 height 3
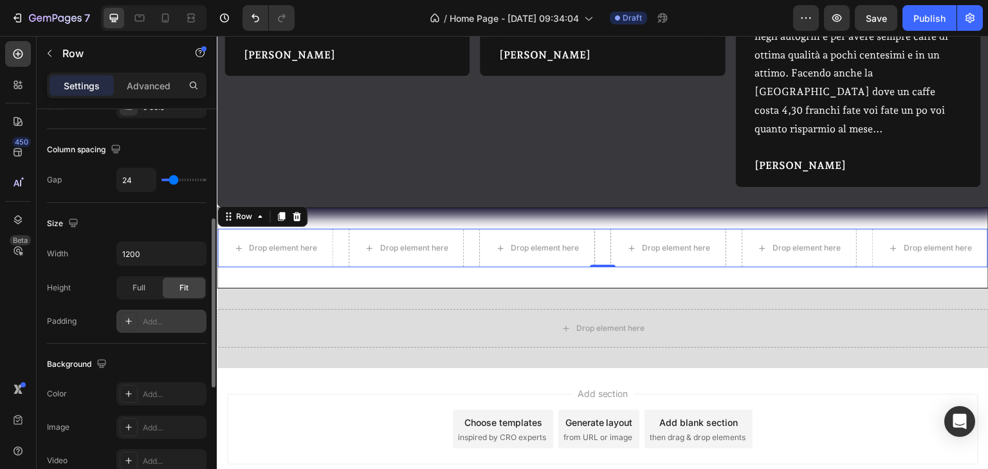
click at [158, 329] on div "Add..." at bounding box center [161, 321] width 90 height 23
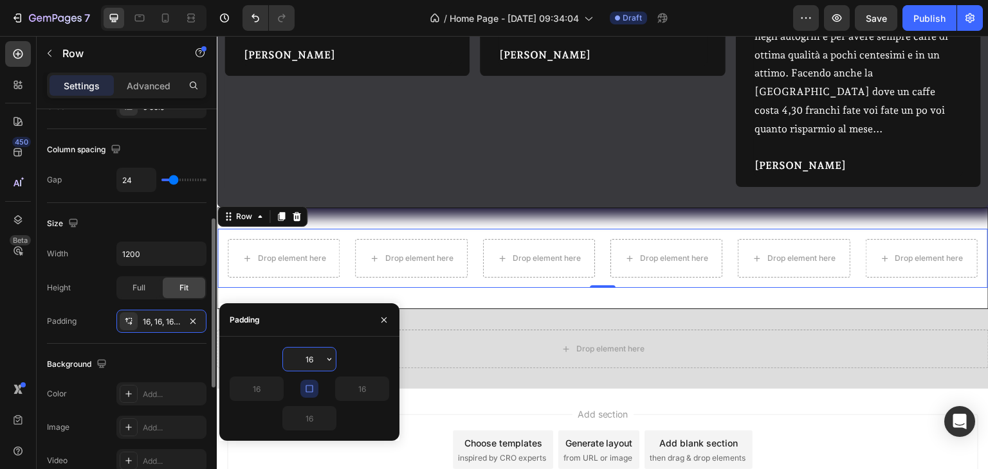
click at [152, 358] on div "Background" at bounding box center [126, 364] width 159 height 21
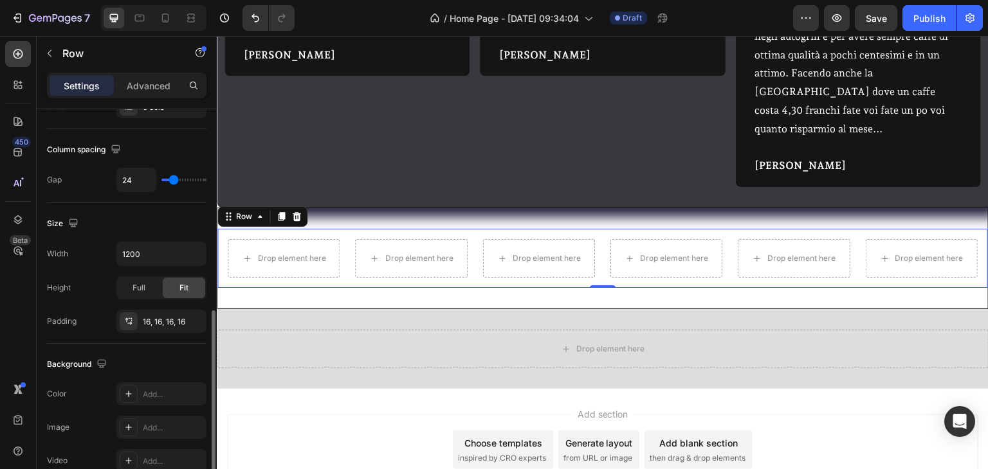
scroll to position [322, 0]
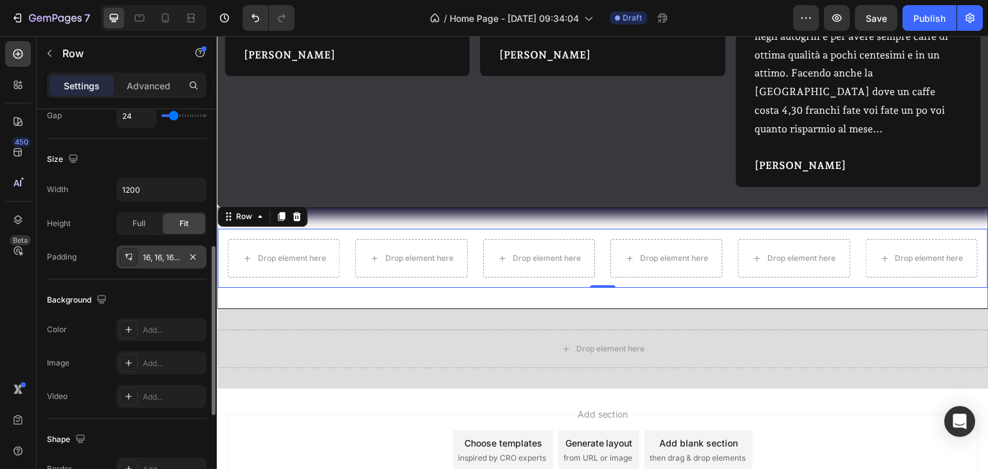
click at [144, 256] on div "16, 16, 16, 16" at bounding box center [161, 258] width 37 height 12
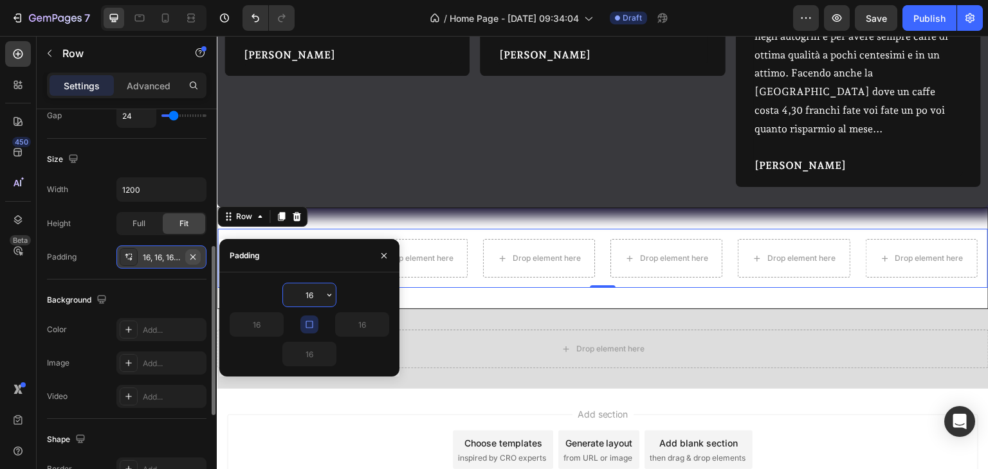
click at [196, 255] on icon "button" at bounding box center [193, 257] width 10 height 10
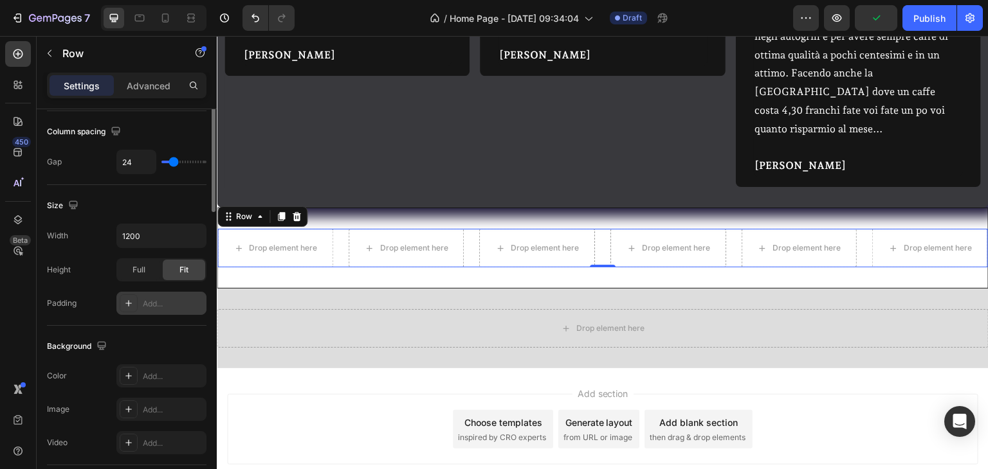
scroll to position [18, 0]
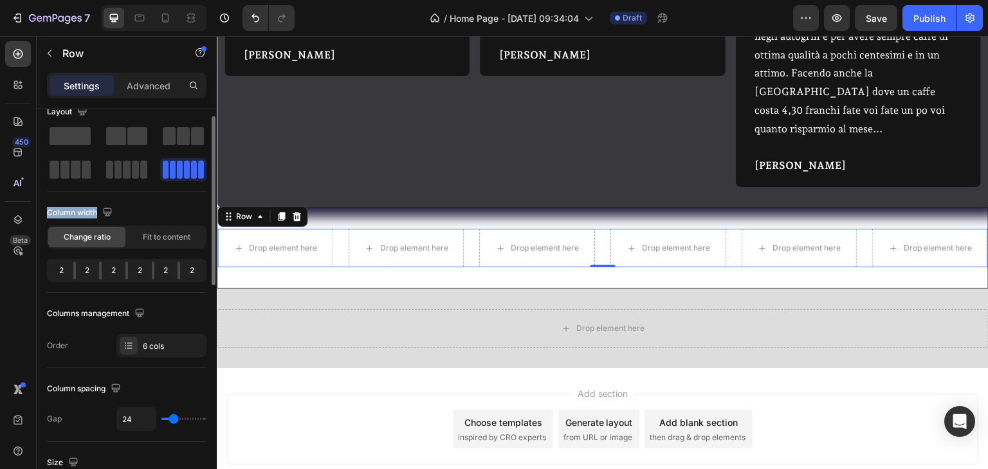
drag, startPoint x: 73, startPoint y: 134, endPoint x: 206, endPoint y: 201, distance: 148.4
click at [206, 201] on div "Layout Column width Change ratio Fit to content 2 2 2 2 2 2 Columns management …" at bounding box center [126, 230] width 159 height 256
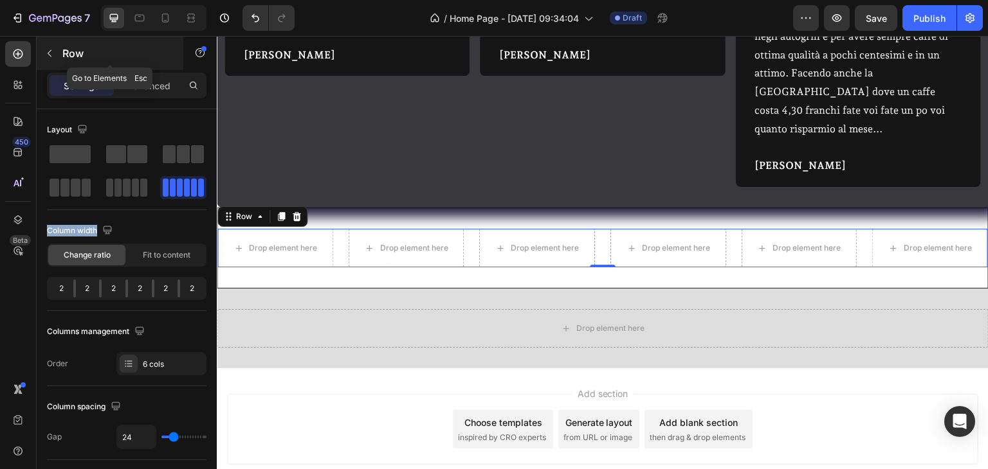
click at [48, 51] on icon "button" at bounding box center [49, 53] width 10 height 10
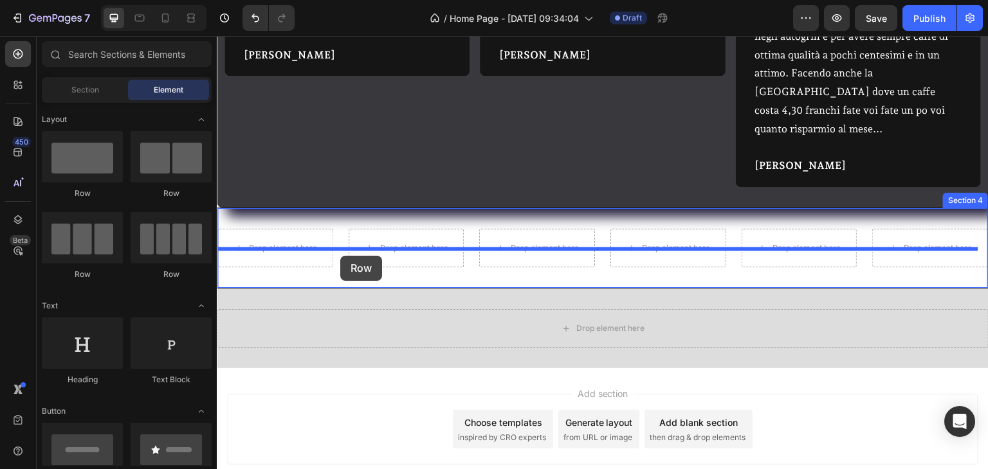
drag, startPoint x: 307, startPoint y: 204, endPoint x: 340, endPoint y: 256, distance: 61.9
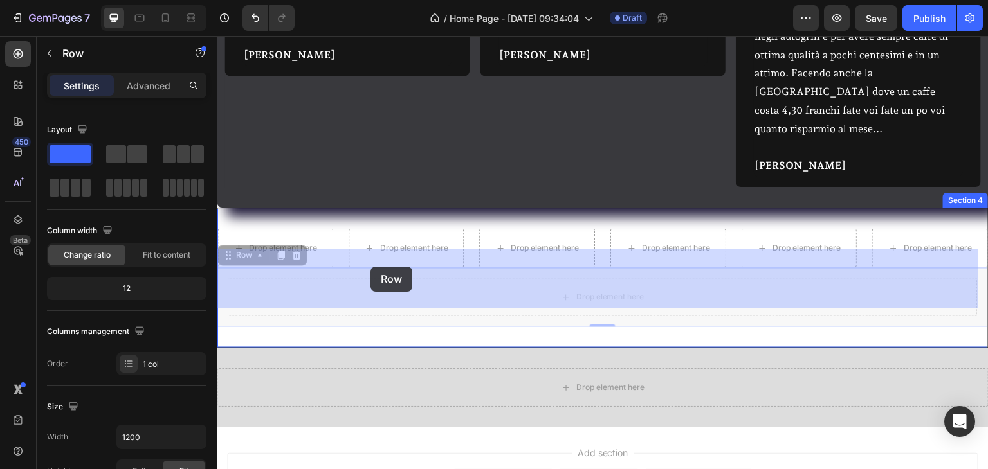
drag, startPoint x: 231, startPoint y: 239, endPoint x: 370, endPoint y: 267, distance: 142.4
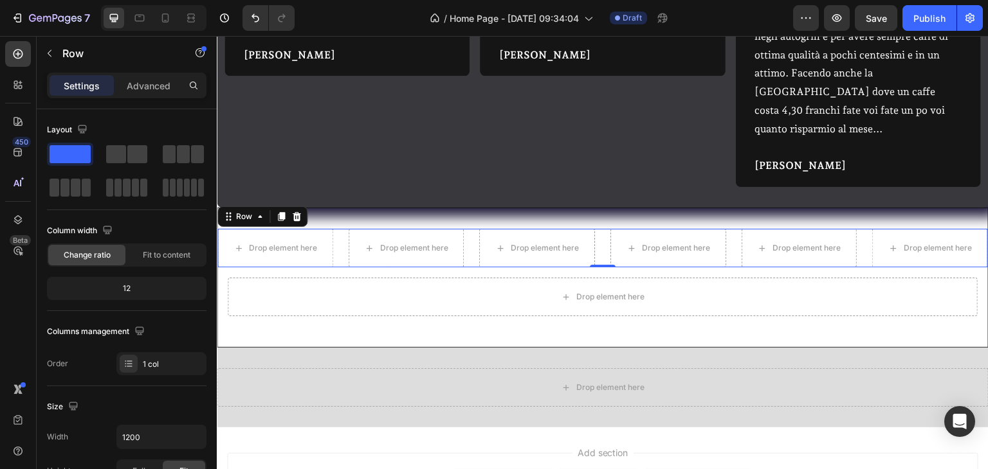
click at [345, 229] on div "Drop element here Drop element here Drop element here Drop element here Drop el…" at bounding box center [602, 248] width 770 height 39
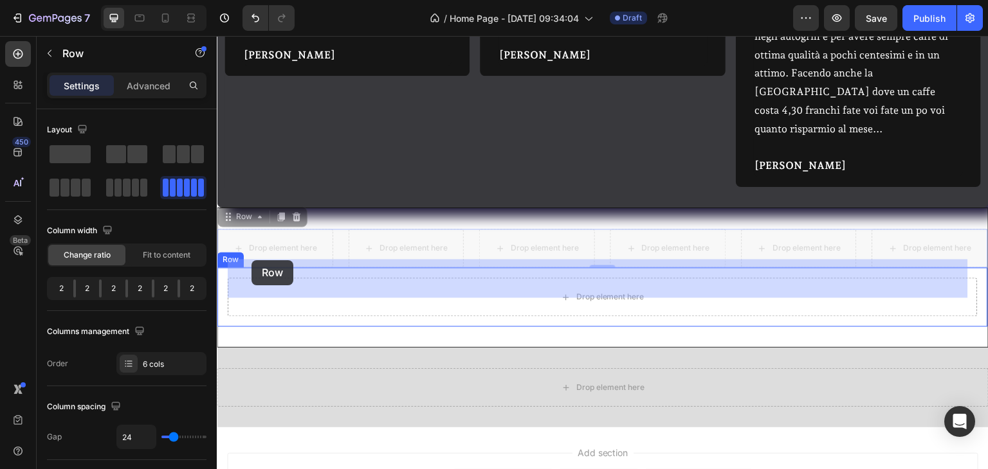
drag, startPoint x: 228, startPoint y: 197, endPoint x: 251, endPoint y: 260, distance: 67.1
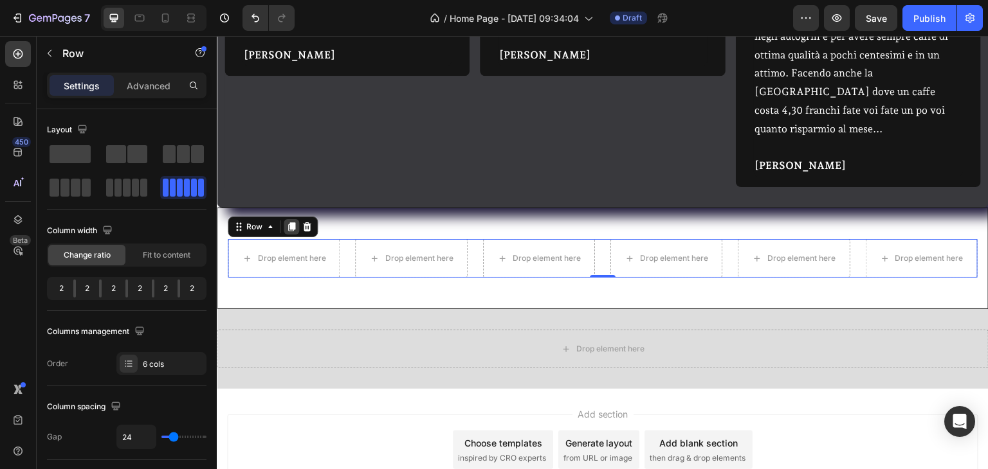
click at [288, 223] on icon at bounding box center [291, 227] width 7 height 9
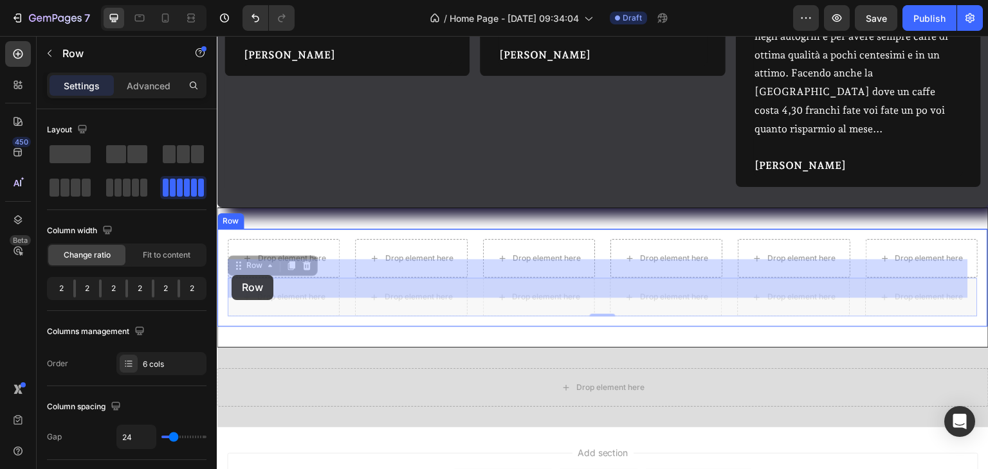
drag, startPoint x: 233, startPoint y: 248, endPoint x: 232, endPoint y: 275, distance: 27.0
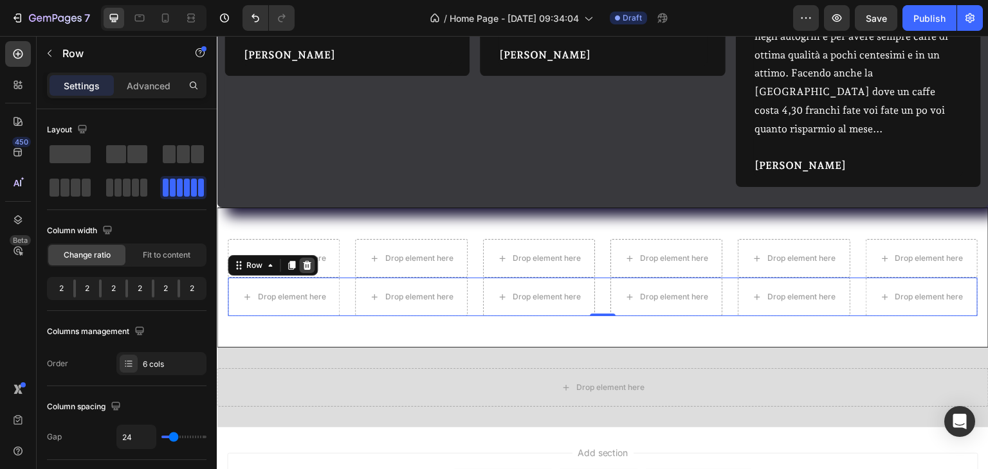
click at [302, 258] on div at bounding box center [306, 265] width 15 height 15
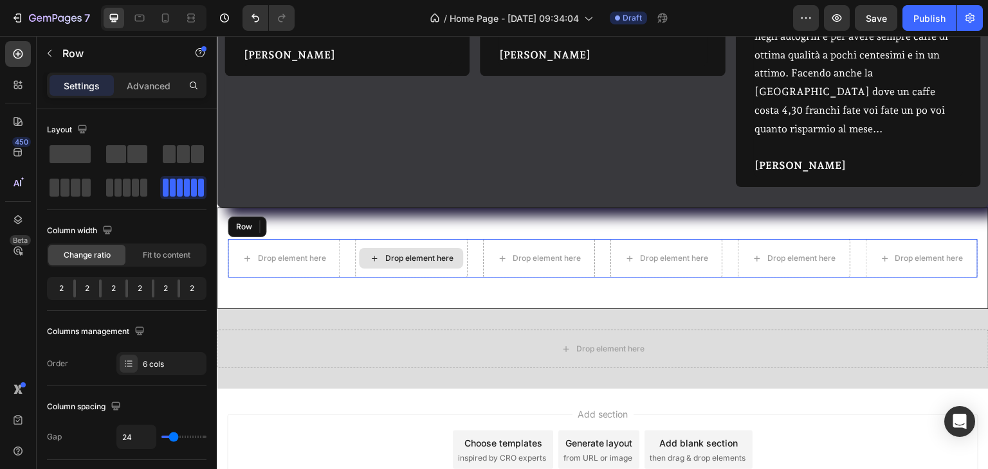
click at [428, 257] on div "Drop element here" at bounding box center [411, 258] width 112 height 39
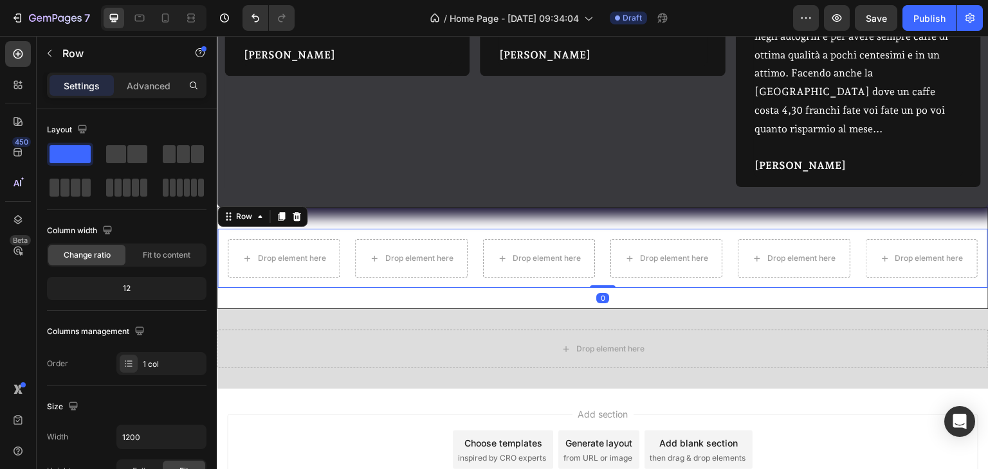
click at [223, 262] on div "Drop element here Drop element here Drop element here Drop element here Drop el…" at bounding box center [602, 258] width 770 height 59
click at [136, 154] on span at bounding box center [137, 154] width 20 height 18
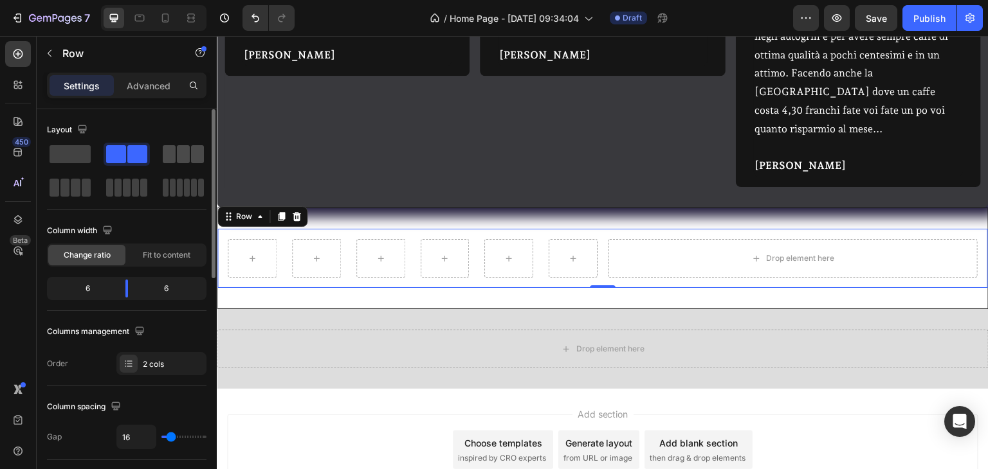
click at [170, 159] on span at bounding box center [169, 154] width 13 height 18
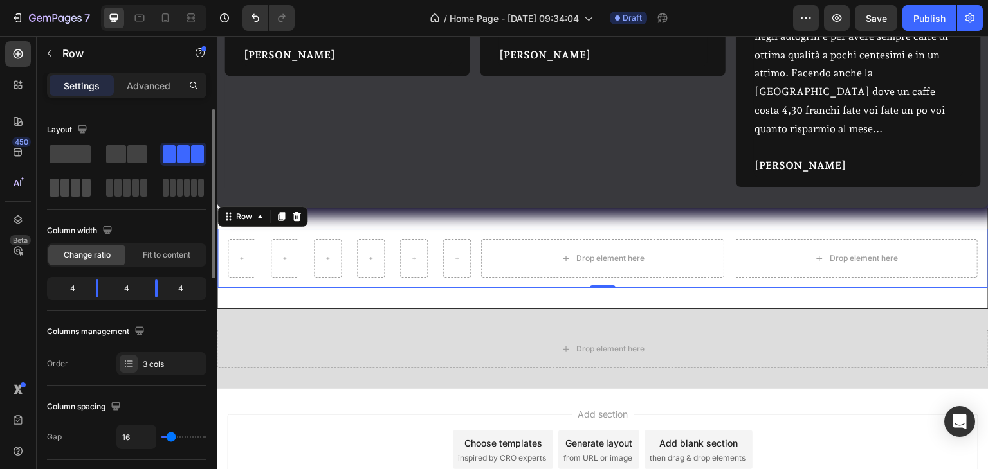
click at [73, 194] on span at bounding box center [76, 188] width 10 height 18
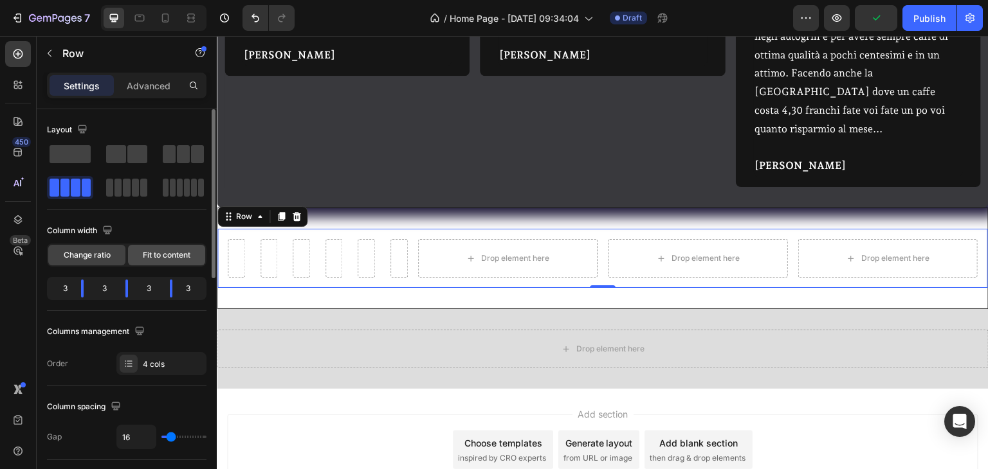
click at [163, 259] on span "Fit to content" at bounding box center [167, 256] width 48 height 12
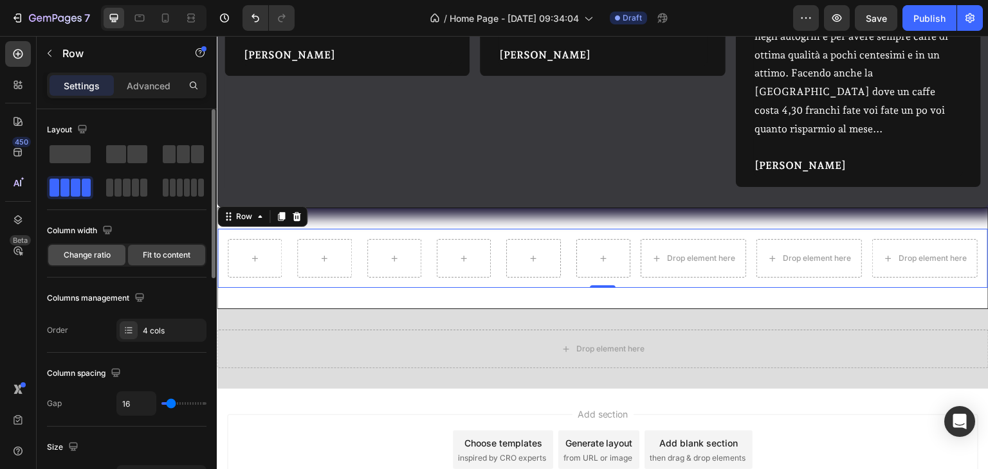
click at [88, 254] on span "Change ratio" at bounding box center [87, 256] width 47 height 12
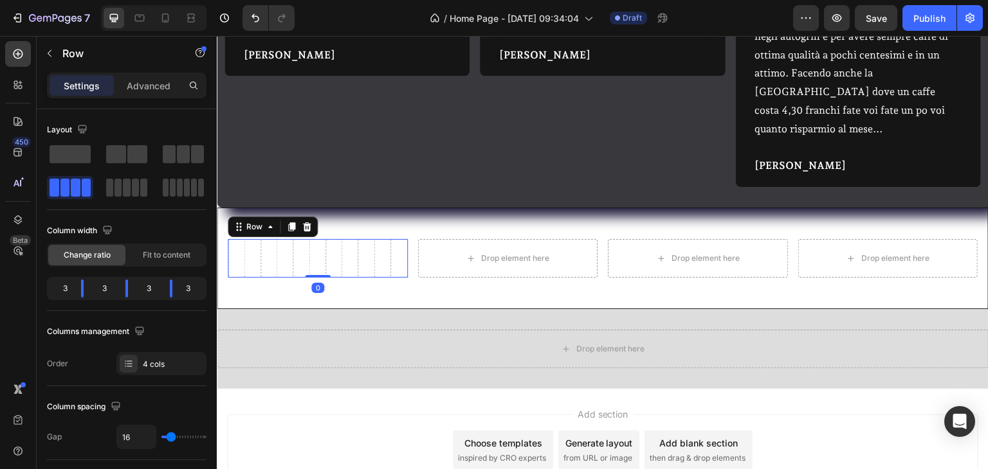
click at [281, 251] on div "Row 0" at bounding box center [318, 258] width 180 height 39
click at [307, 223] on icon at bounding box center [307, 227] width 8 height 9
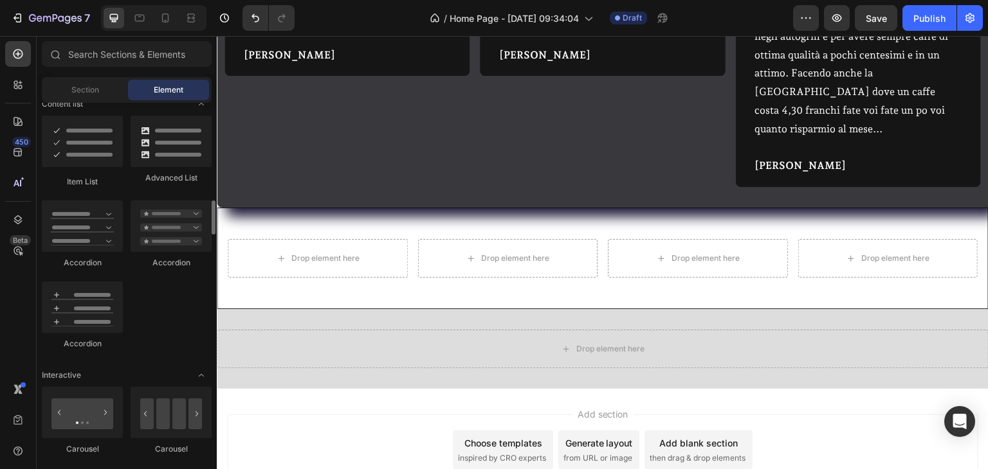
scroll to position [1158, 0]
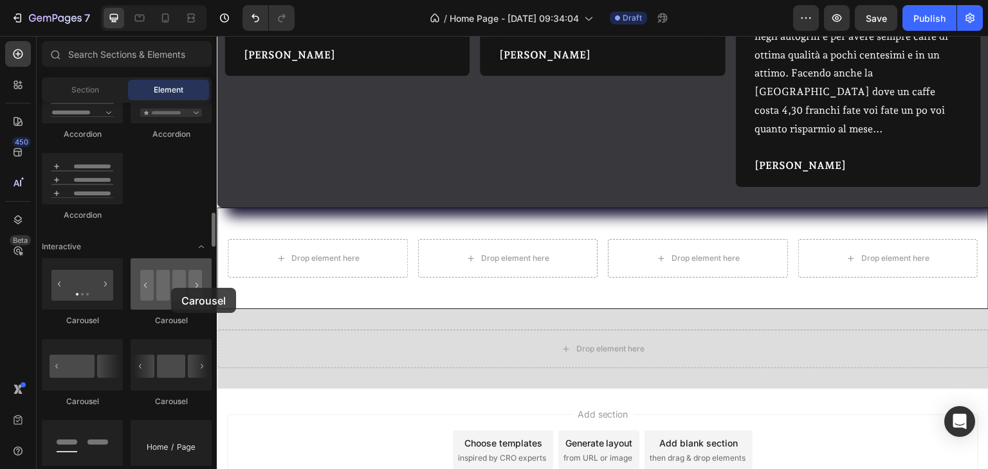
click at [171, 288] on div at bounding box center [171, 284] width 81 height 51
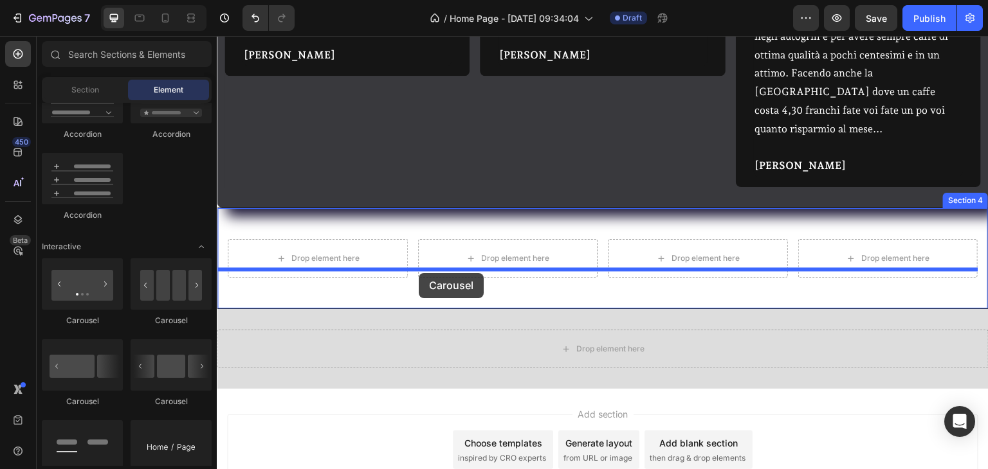
drag, startPoint x: 388, startPoint y: 324, endPoint x: 419, endPoint y: 273, distance: 59.4
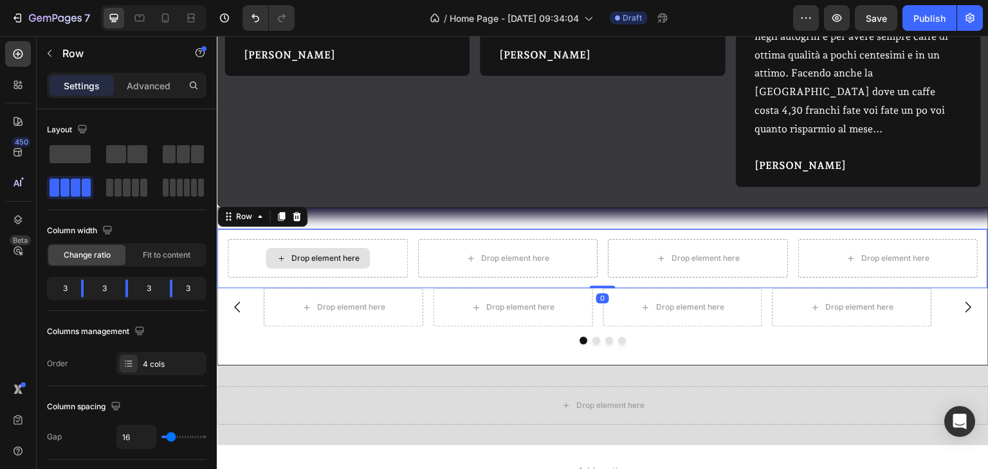
click at [242, 239] on div "Drop element here" at bounding box center [318, 258] width 180 height 39
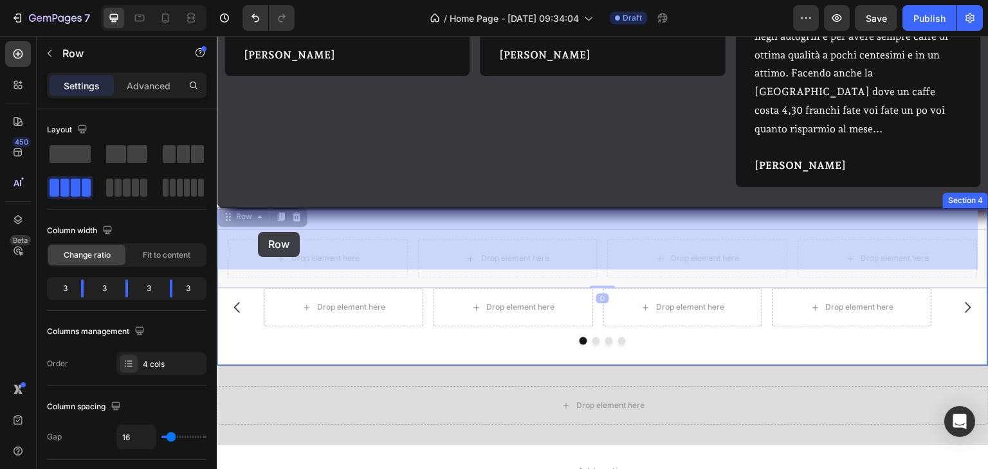
drag, startPoint x: 232, startPoint y: 199, endPoint x: 260, endPoint y: 224, distance: 38.2
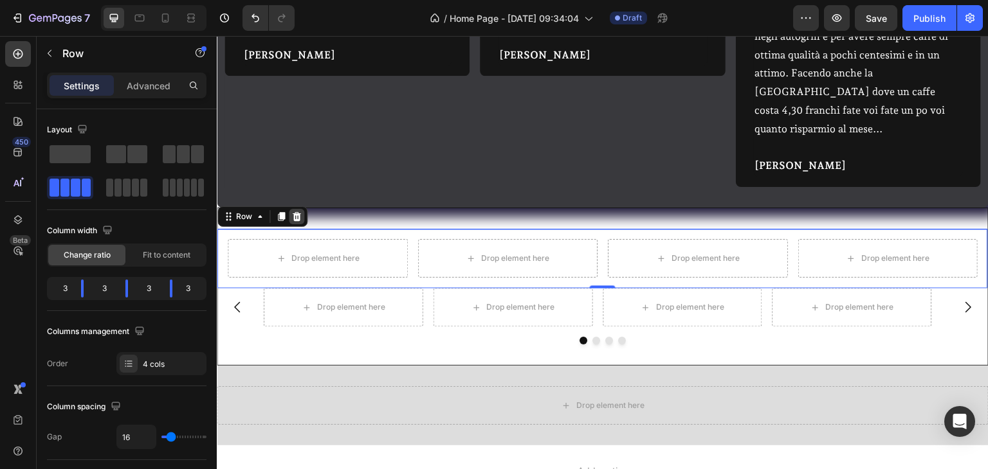
click at [299, 212] on icon at bounding box center [296, 217] width 10 height 10
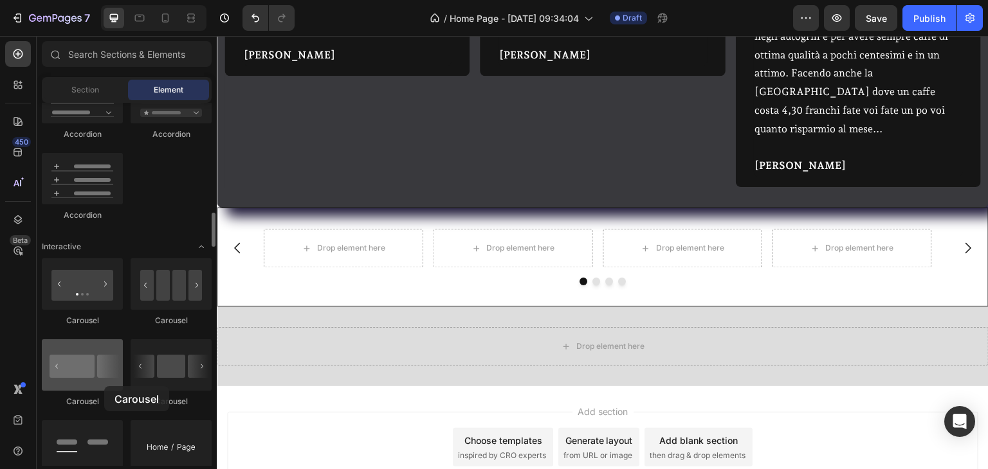
click at [104, 387] on div at bounding box center [82, 365] width 81 height 51
click at [95, 363] on div at bounding box center [82, 365] width 81 height 51
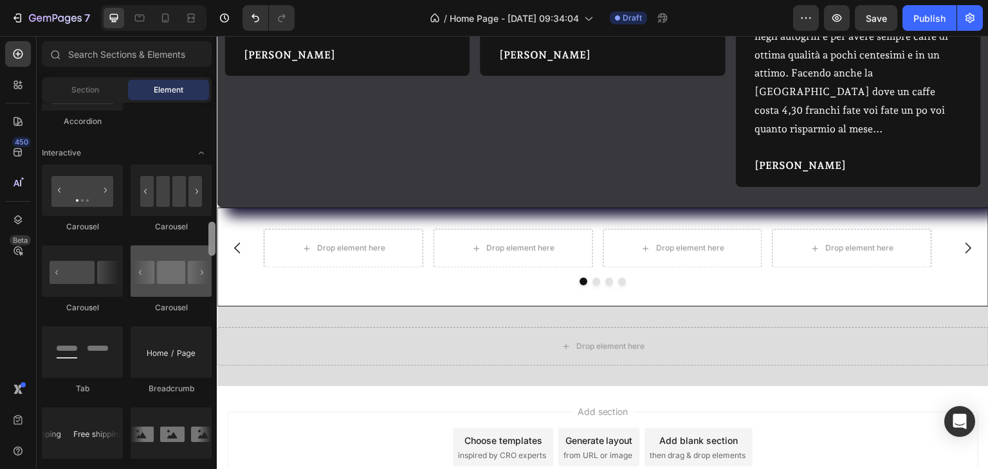
scroll to position [1278, 0]
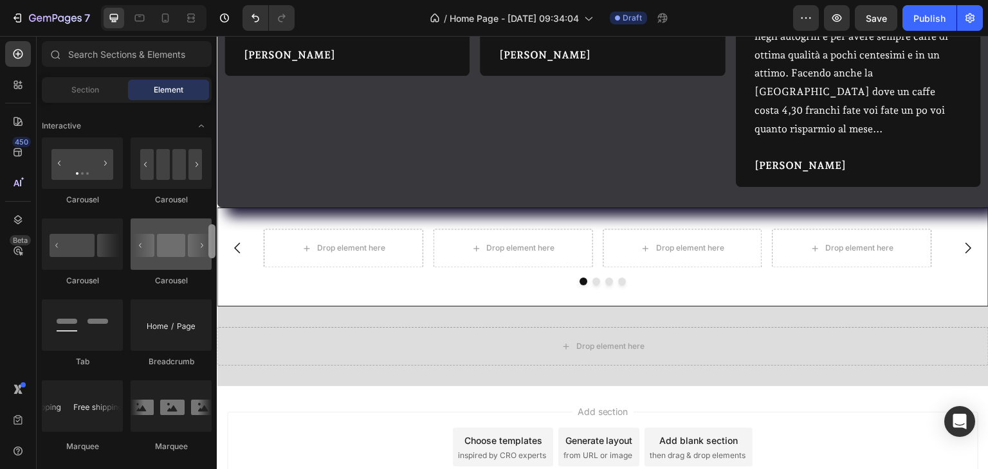
drag, startPoint x: 207, startPoint y: 237, endPoint x: 204, endPoint y: 248, distance: 10.8
click at [204, 248] on div "Layout Row Row Row Row Text Heading Text Block Button Button Button Media Image…" at bounding box center [127, 284] width 180 height 363
click at [170, 248] on div at bounding box center [171, 244] width 81 height 51
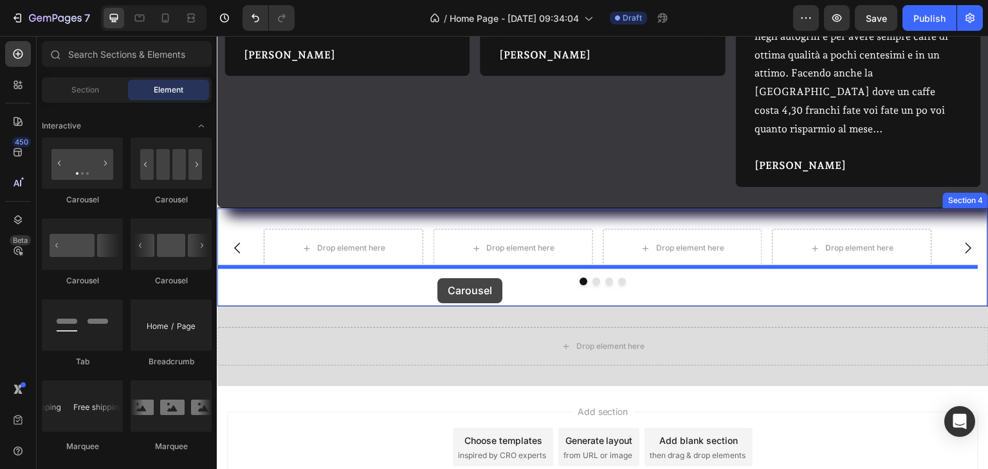
drag, startPoint x: 387, startPoint y: 284, endPoint x: 437, endPoint y: 278, distance: 51.1
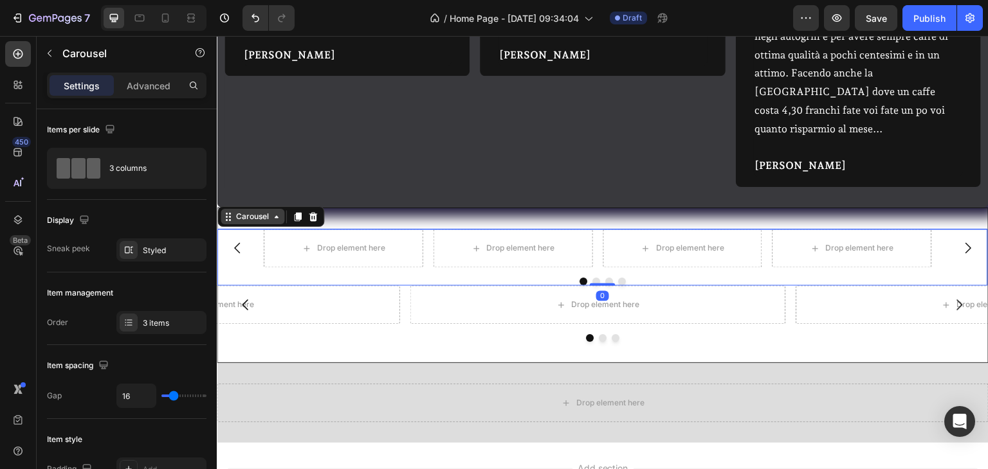
click at [250, 207] on div "Carousel" at bounding box center [270, 216] width 107 height 21
click at [319, 209] on div at bounding box center [312, 216] width 15 height 15
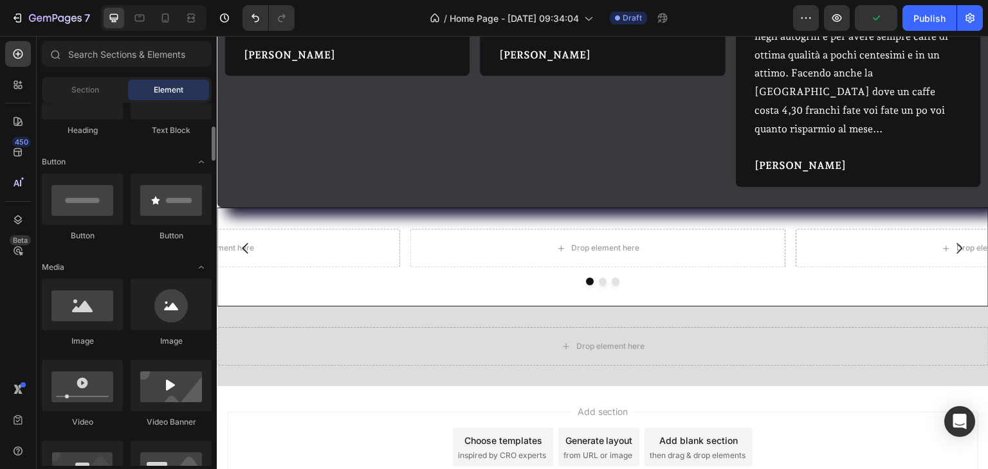
scroll to position [0, 0]
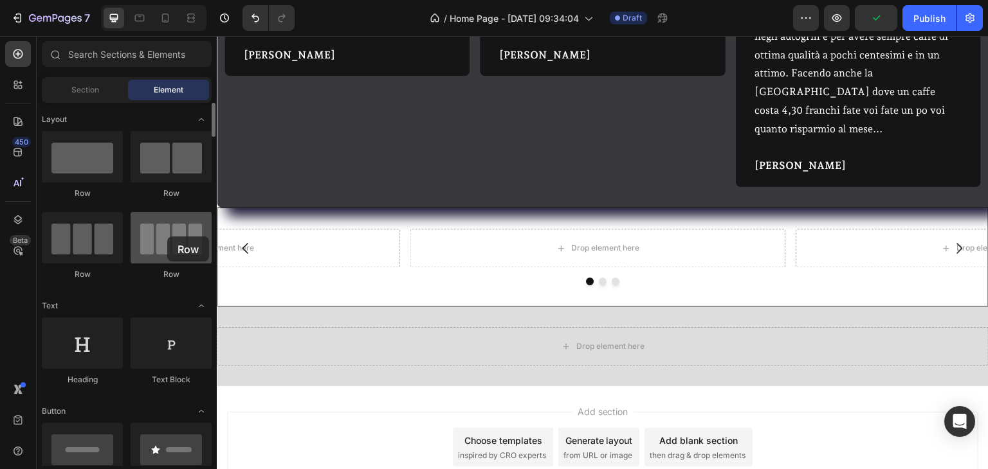
click at [167, 237] on div at bounding box center [171, 237] width 81 height 51
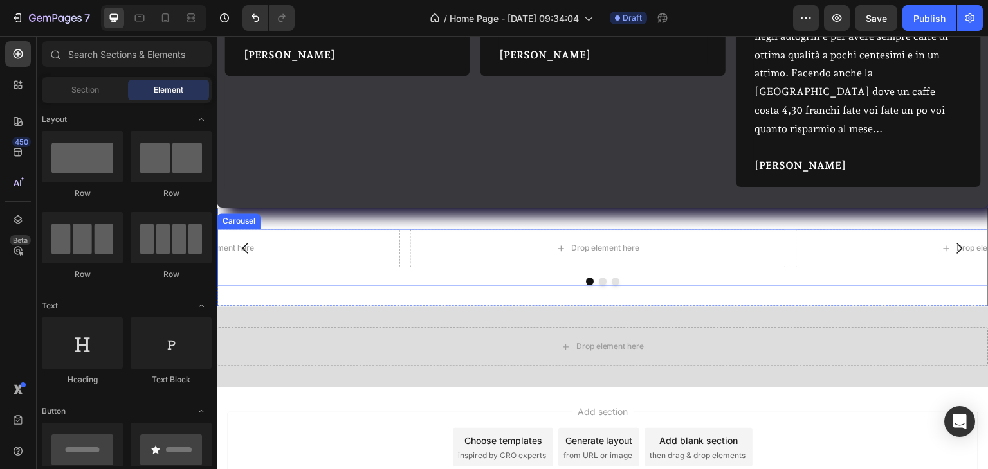
click at [255, 257] on div "Drop element here Drop element here Drop element here [GEOGRAPHIC_DATA]" at bounding box center [602, 257] width 770 height 57
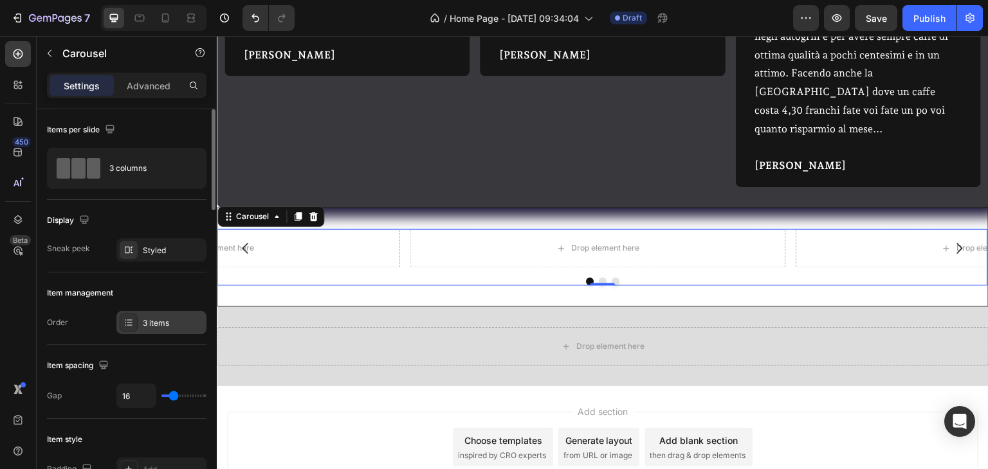
click at [182, 314] on div "3 items" at bounding box center [161, 322] width 90 height 23
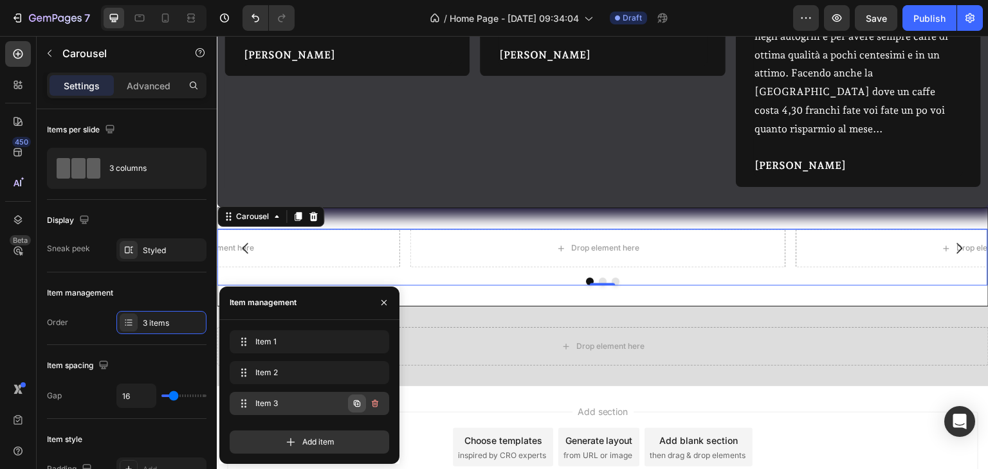
click at [357, 400] on icon "button" at bounding box center [357, 403] width 6 height 6
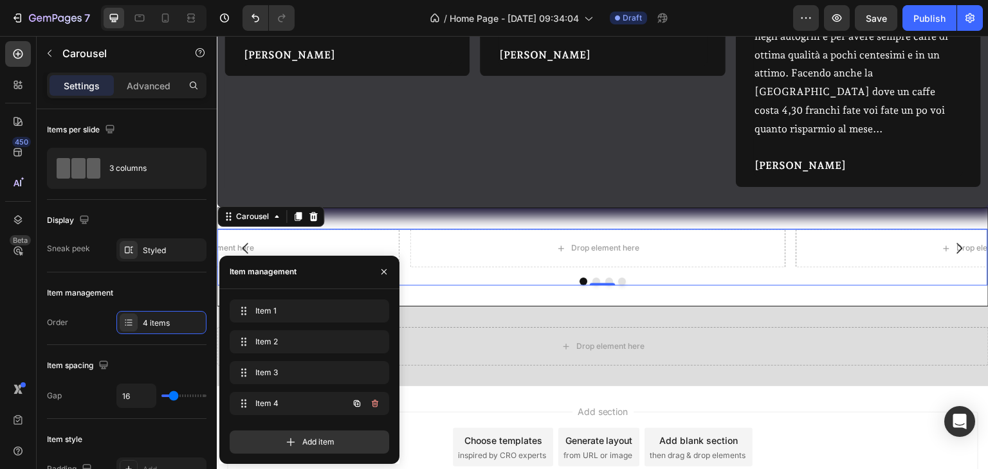
click at [357, 400] on icon "button" at bounding box center [357, 403] width 6 height 6
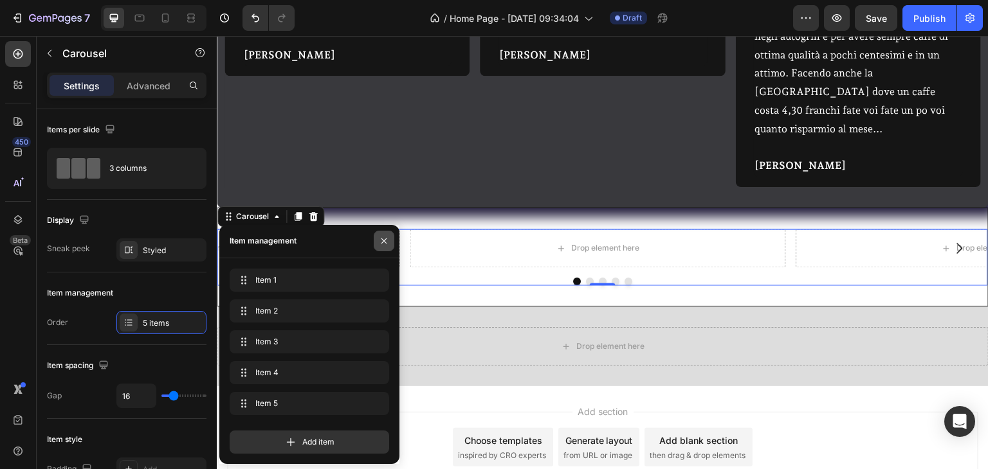
click at [382, 247] on button "button" at bounding box center [384, 241] width 21 height 21
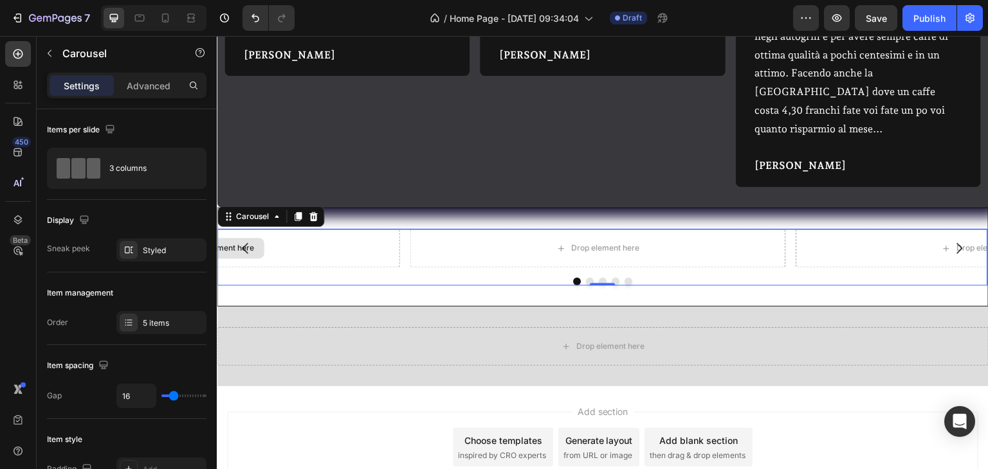
click at [275, 241] on div "Drop element here" at bounding box center [212, 248] width 376 height 39
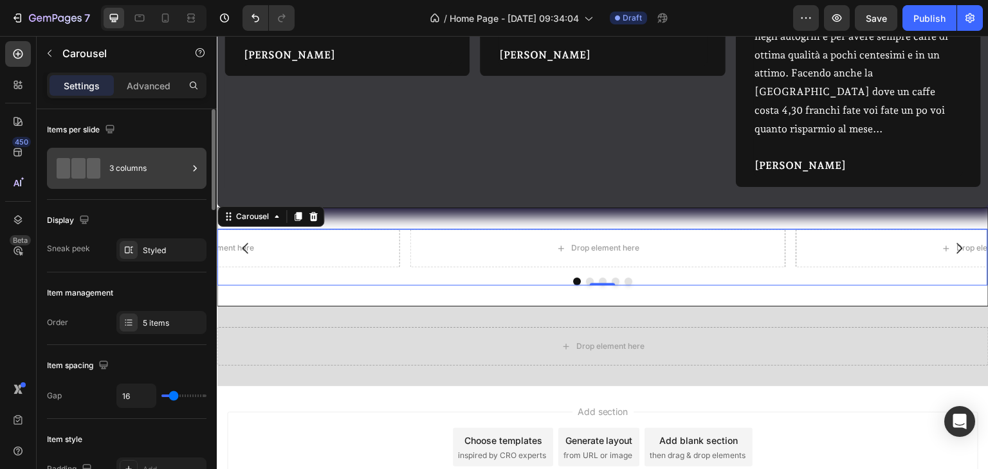
click at [187, 166] on div "3 columns" at bounding box center [148, 169] width 78 height 30
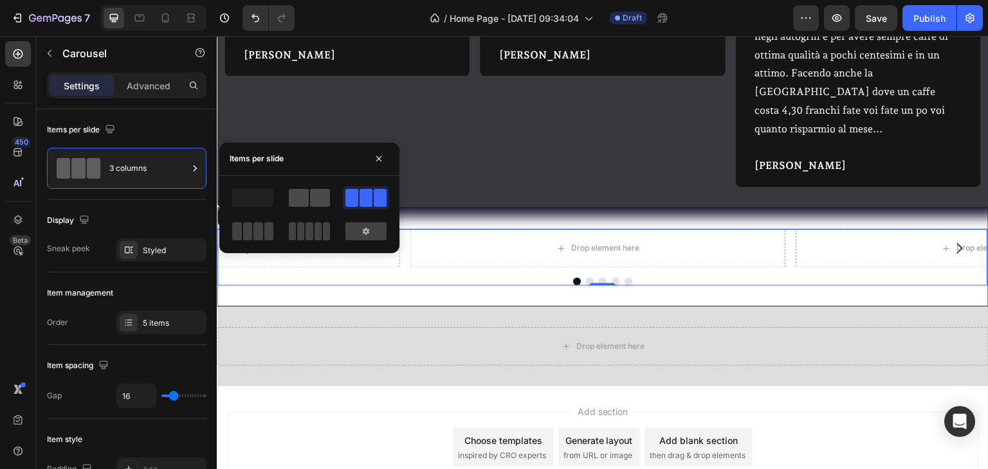
click at [298, 205] on span at bounding box center [299, 198] width 20 height 18
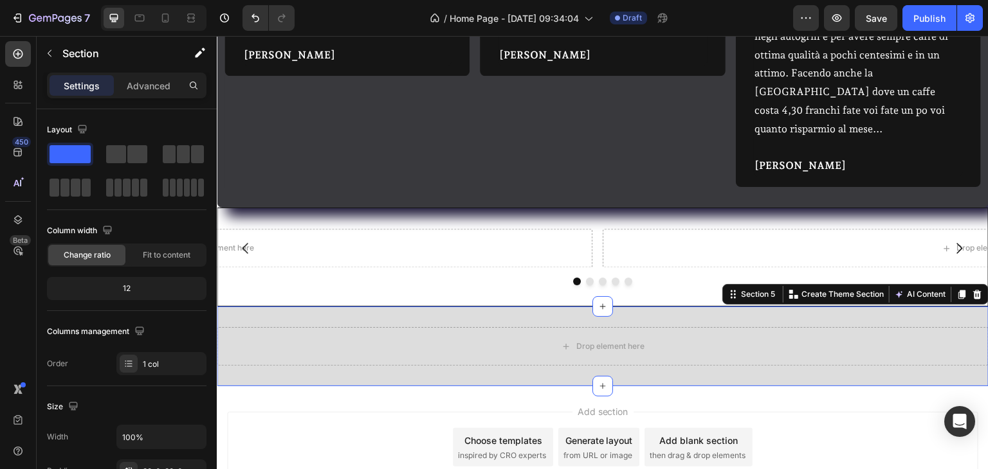
click at [286, 307] on div "Drop element here Section 5 You can create reusable sections Create Theme Secti…" at bounding box center [603, 347] width 772 height 80
click at [51, 57] on icon "button" at bounding box center [50, 53] width 4 height 7
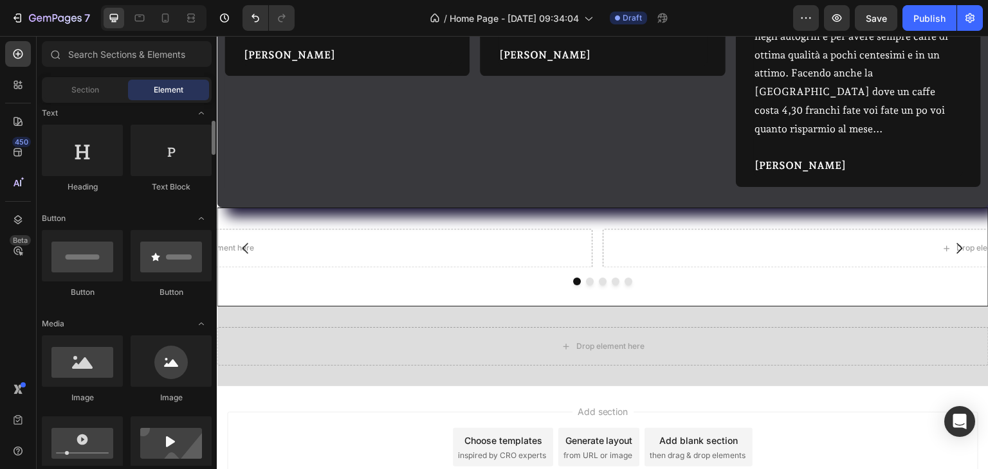
scroll to position [257, 0]
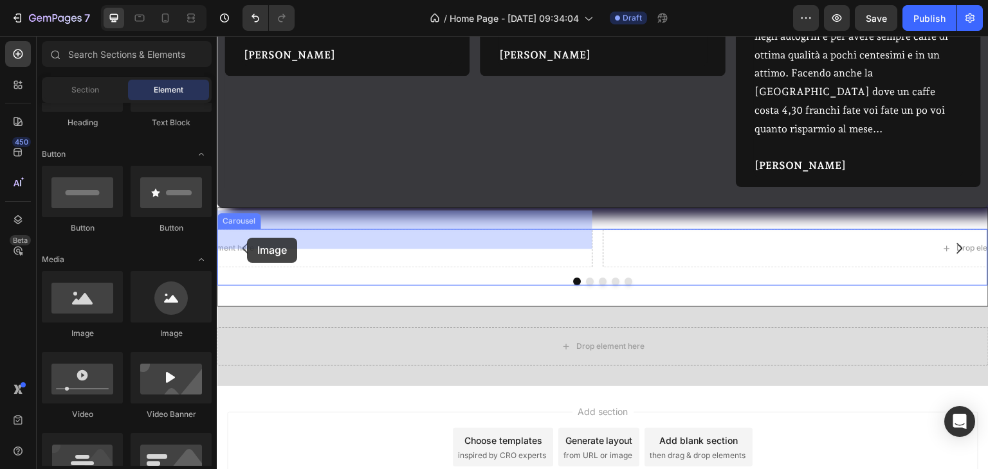
drag, startPoint x: 311, startPoint y: 338, endPoint x: 247, endPoint y: 238, distance: 118.6
